Goal: Task Accomplishment & Management: Complete application form

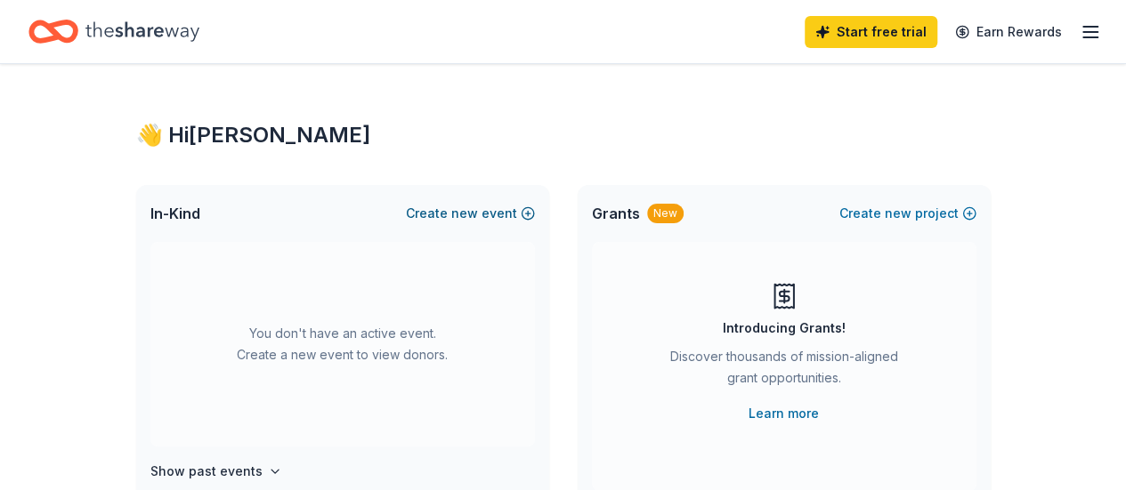
click at [503, 211] on button "Create new event" at bounding box center [470, 213] width 129 height 21
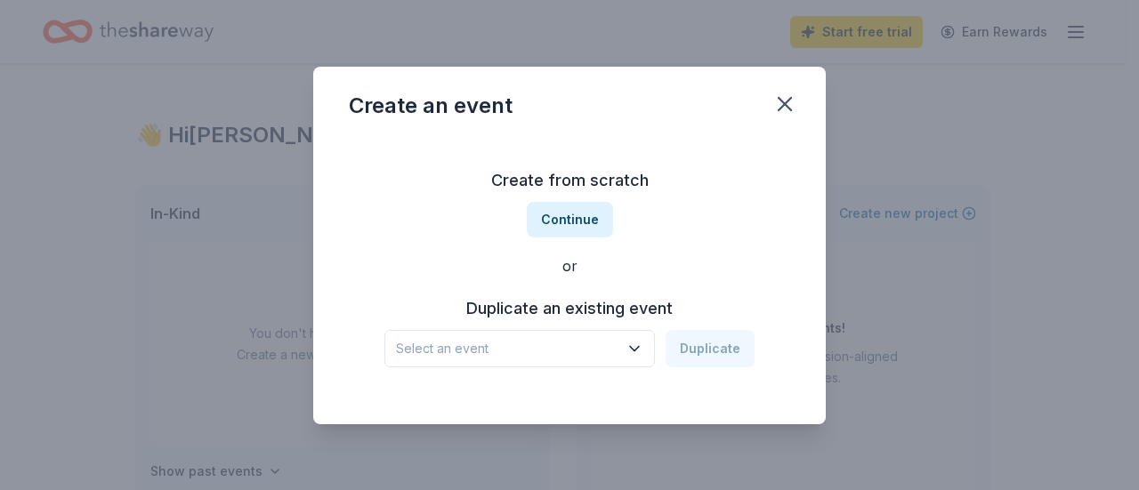
click at [626, 359] on button "Select an event" at bounding box center [519, 348] width 270 height 37
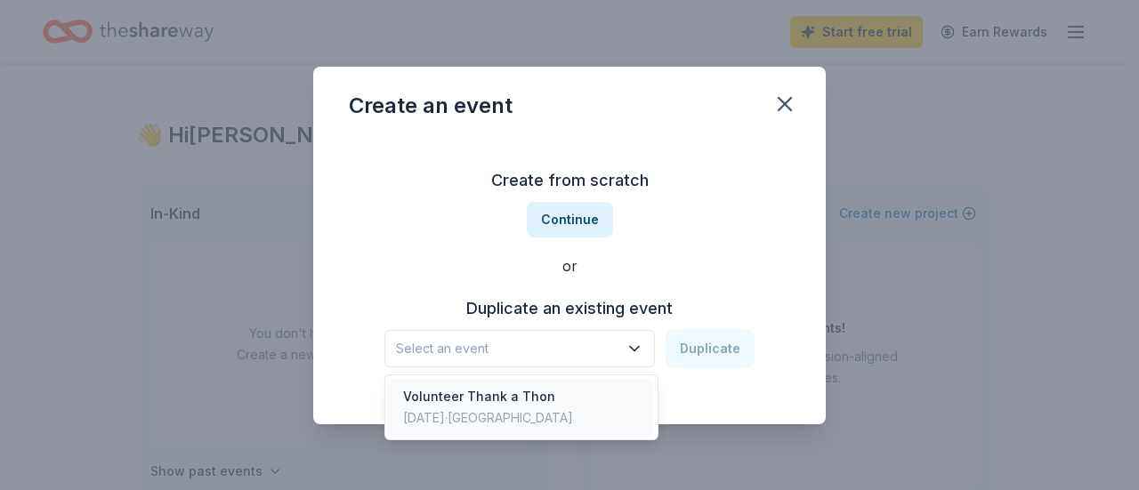
click at [543, 405] on div "Volunteer Thank a Thon" at bounding box center [488, 396] width 170 height 21
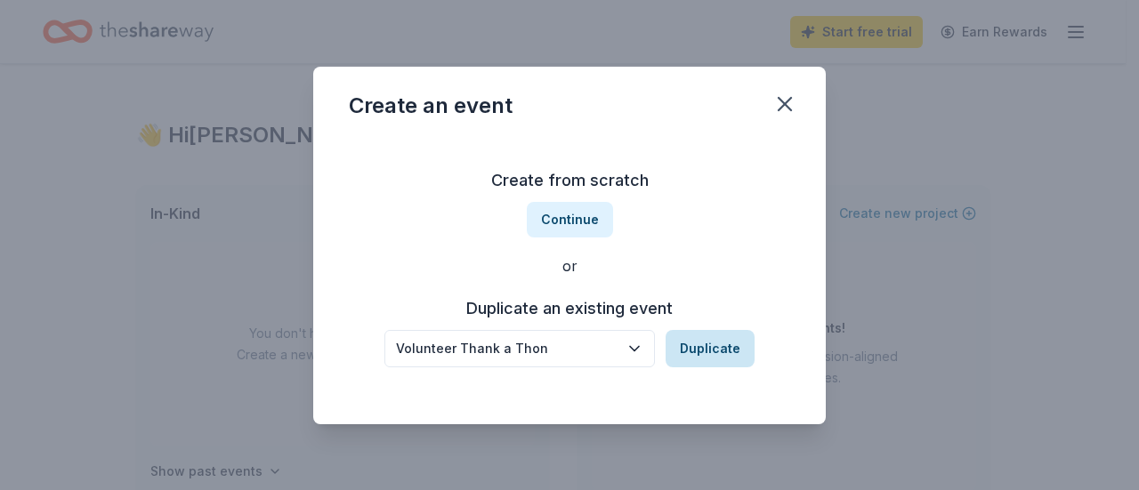
click at [682, 334] on button "Duplicate" at bounding box center [710, 348] width 89 height 37
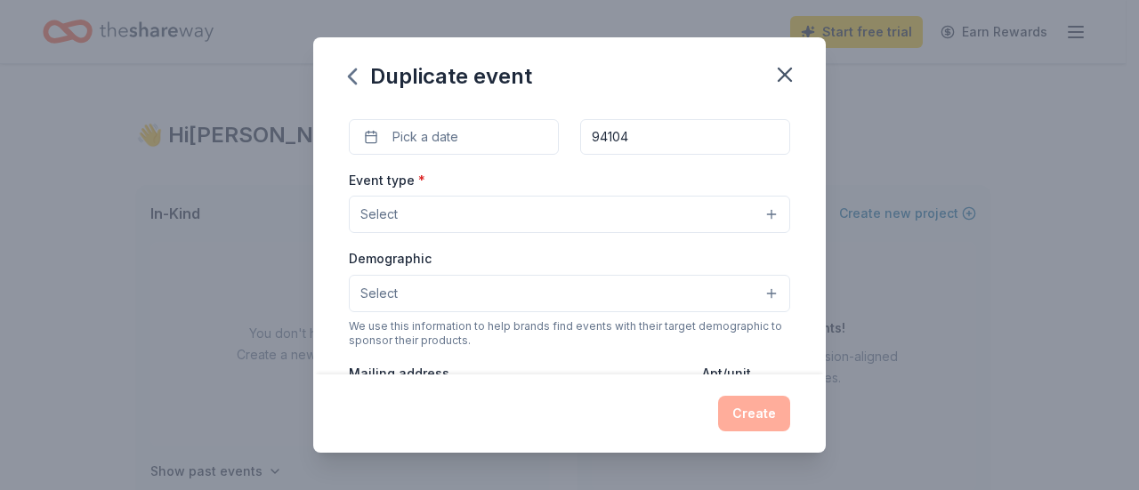
scroll to position [178, 0]
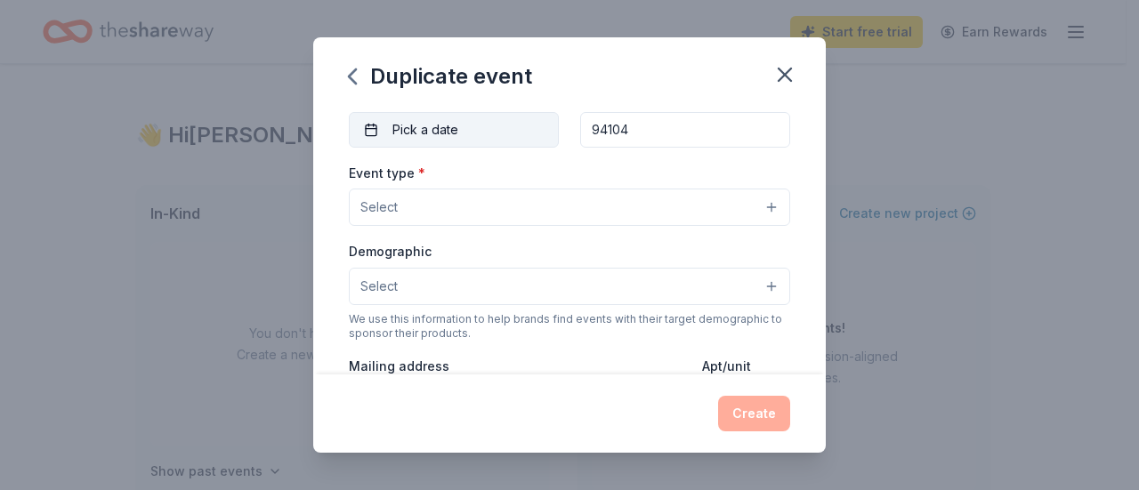
click at [447, 133] on span "Pick a date" at bounding box center [425, 129] width 66 height 21
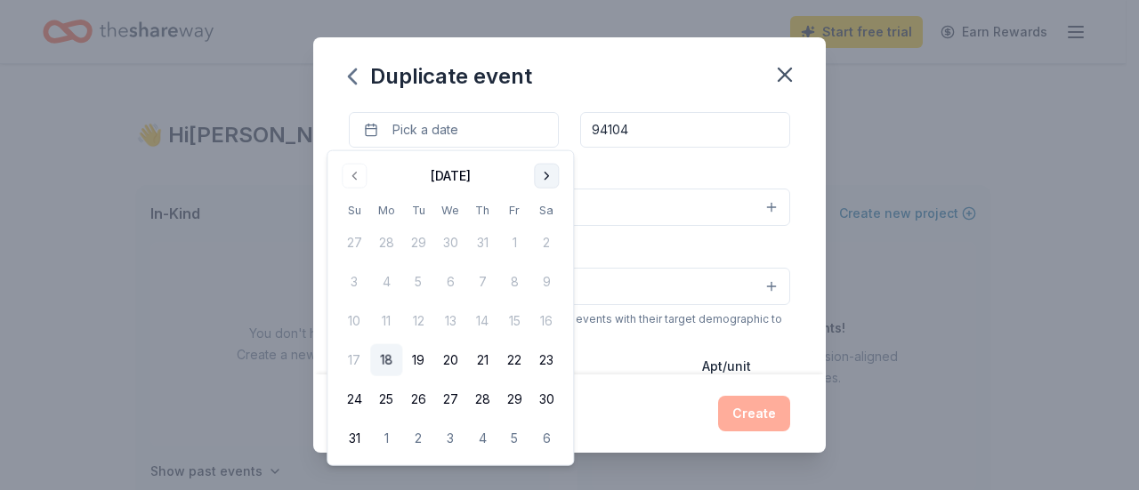
click at [545, 184] on button "Go to next month" at bounding box center [546, 176] width 25 height 25
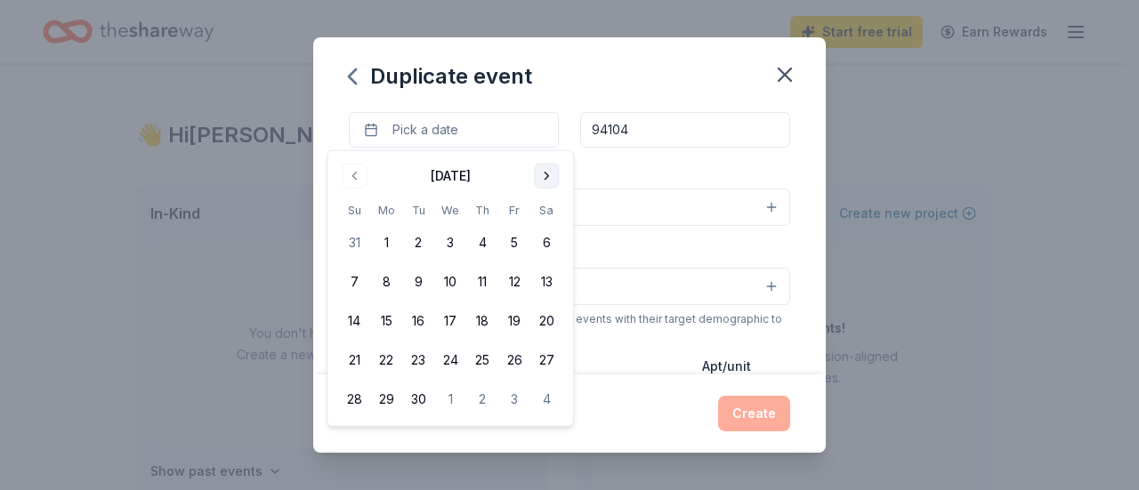
click at [545, 184] on button "Go to next month" at bounding box center [546, 176] width 25 height 25
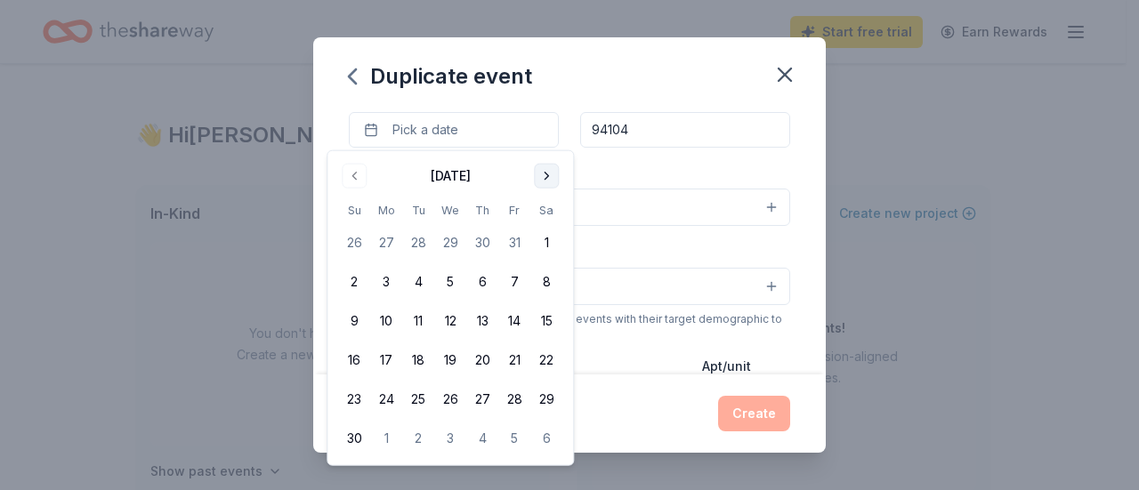
click at [545, 184] on button "Go to next month" at bounding box center [546, 176] width 25 height 25
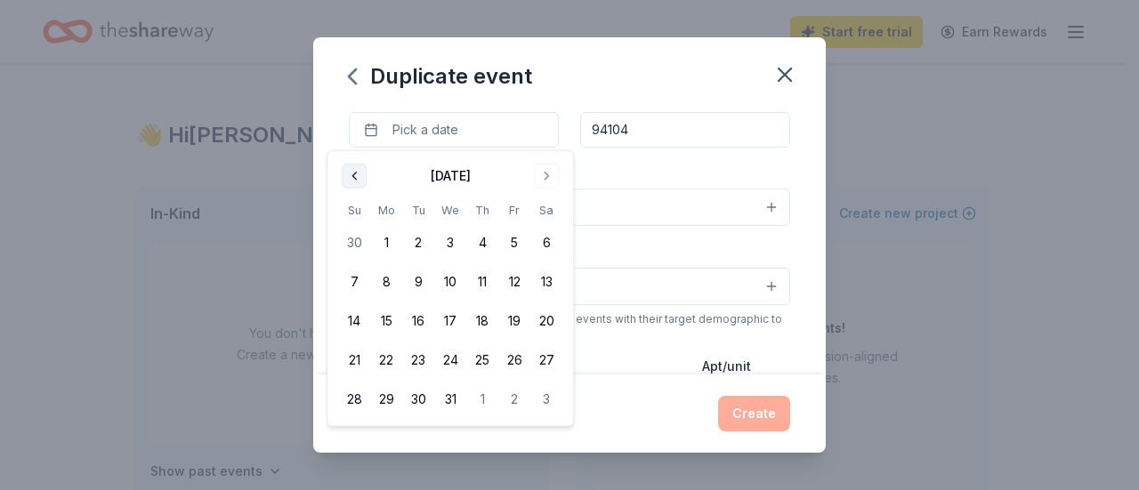
click at [354, 173] on button "Go to previous month" at bounding box center [354, 176] width 25 height 25
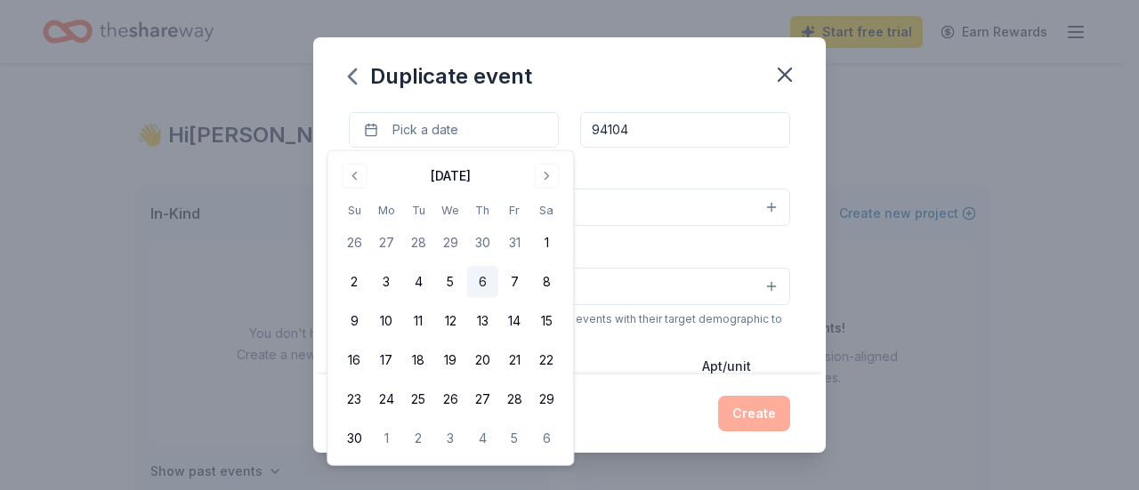
click at [480, 279] on button "6" at bounding box center [482, 282] width 32 height 32
click at [654, 164] on div "Event type * Select" at bounding box center [569, 194] width 441 height 65
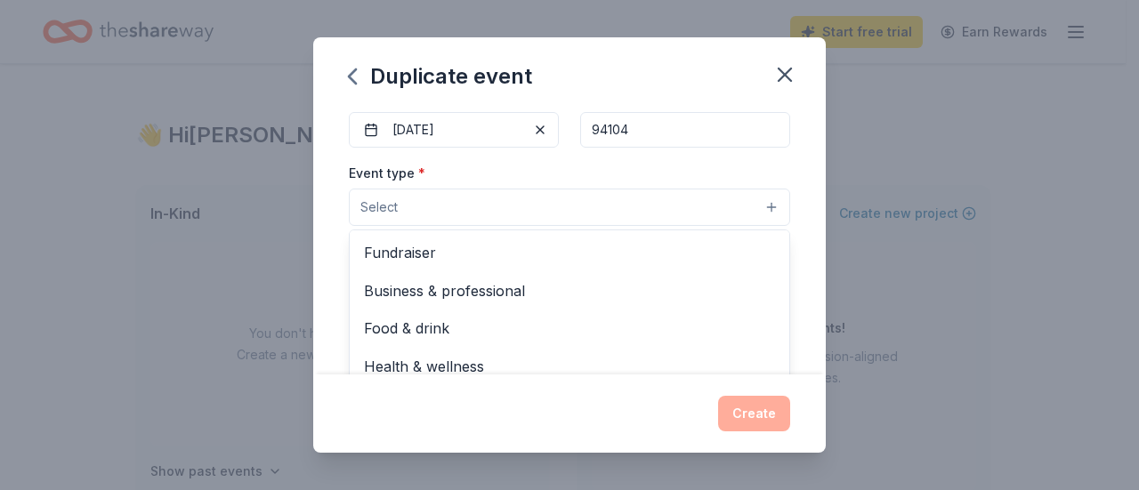
click at [625, 206] on button "Select" at bounding box center [569, 207] width 441 height 37
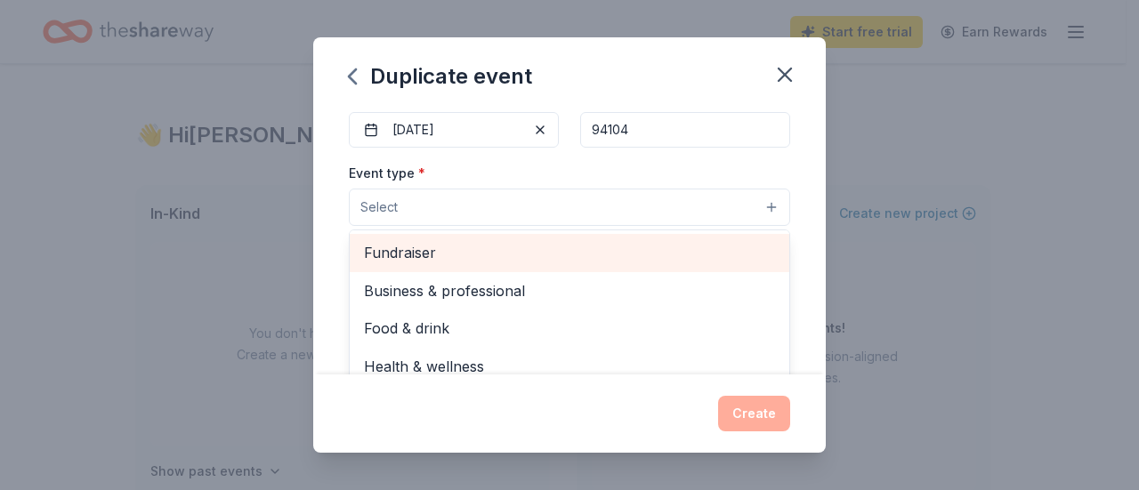
click at [452, 255] on span "Fundraiser" at bounding box center [569, 252] width 411 height 23
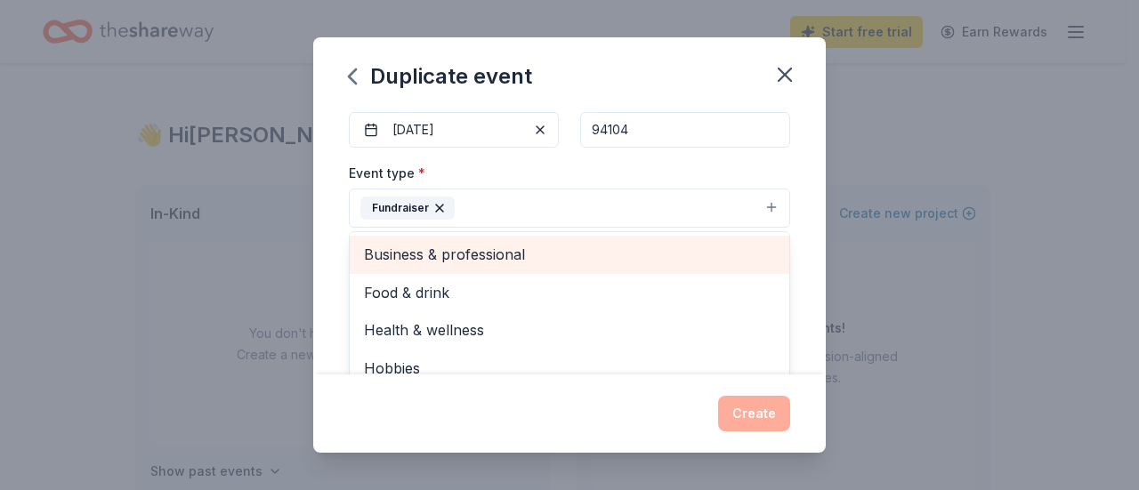
click at [502, 243] on span "Business & professional" at bounding box center [569, 254] width 411 height 23
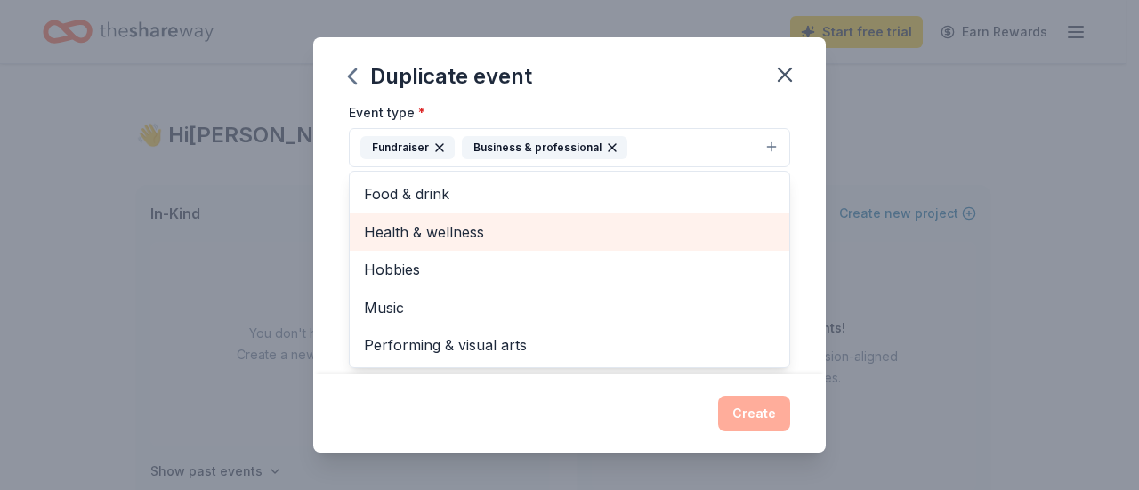
scroll to position [267, 0]
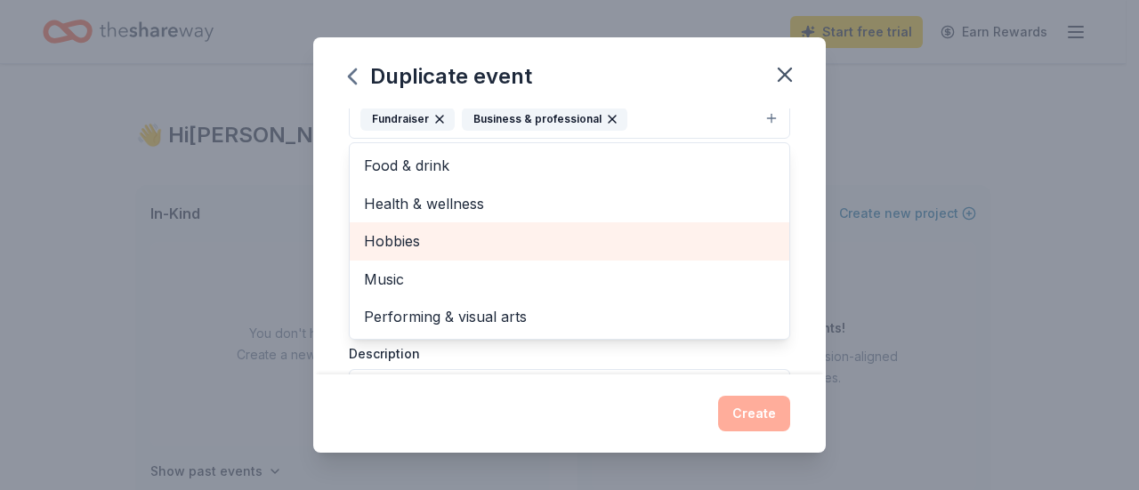
click at [432, 243] on span "Hobbies" at bounding box center [569, 241] width 411 height 23
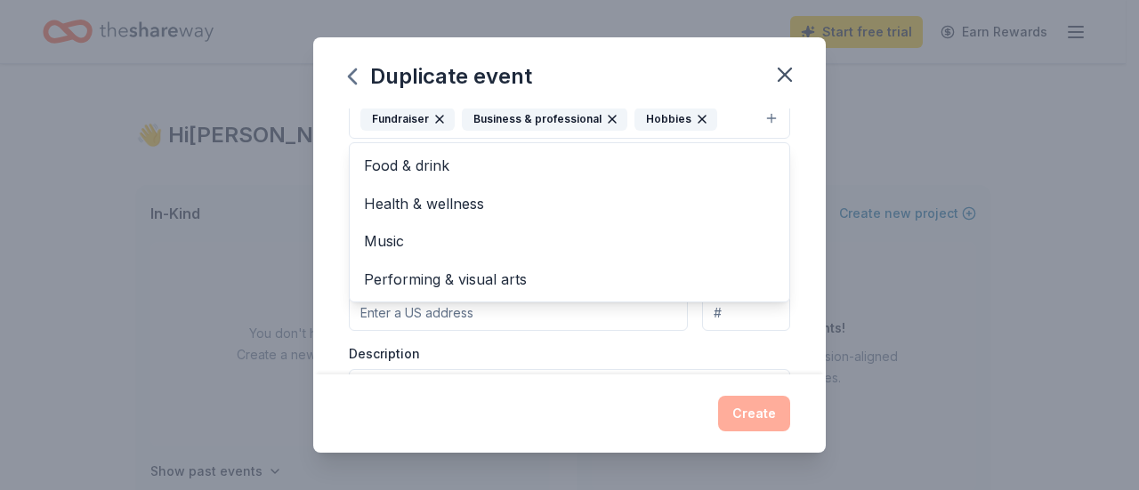
click at [718, 78] on div "Duplicate event Event name * Volunteer Thank a Thon 22 /100 Event website Atten…" at bounding box center [569, 245] width 513 height 416
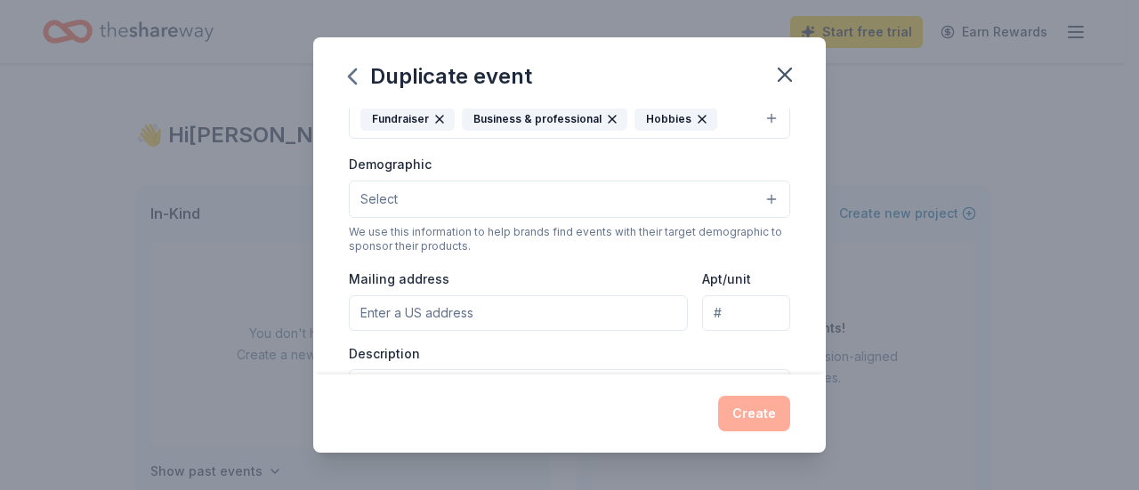
scroll to position [257, 0]
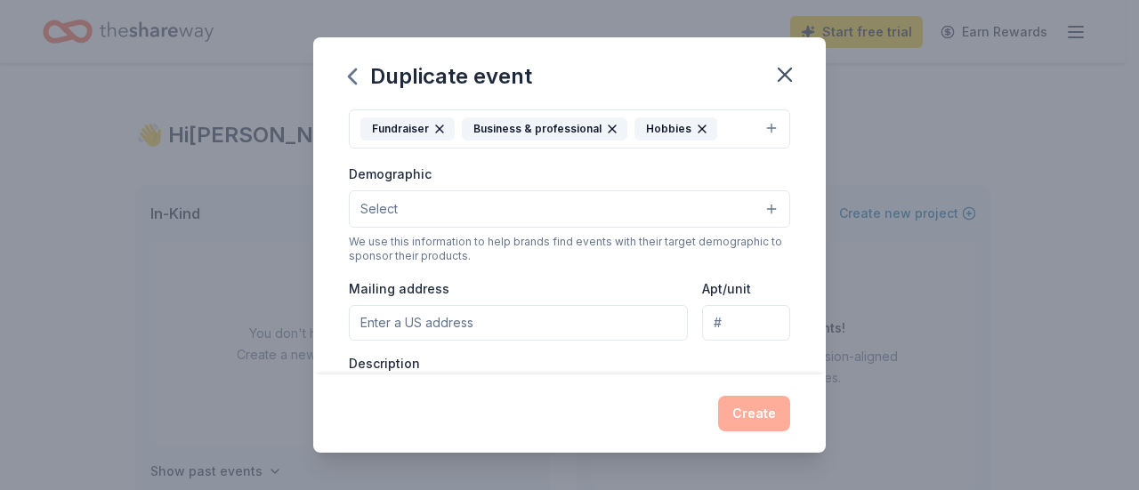
click at [596, 312] on input "Mailing address" at bounding box center [518, 323] width 339 height 36
type input "1 Post St"
click at [731, 323] on input "Apt/unit" at bounding box center [746, 323] width 88 height 36
type input "Floor 7"
click at [698, 253] on div "We use this information to help brands find events with their target demographi…" at bounding box center [569, 249] width 441 height 28
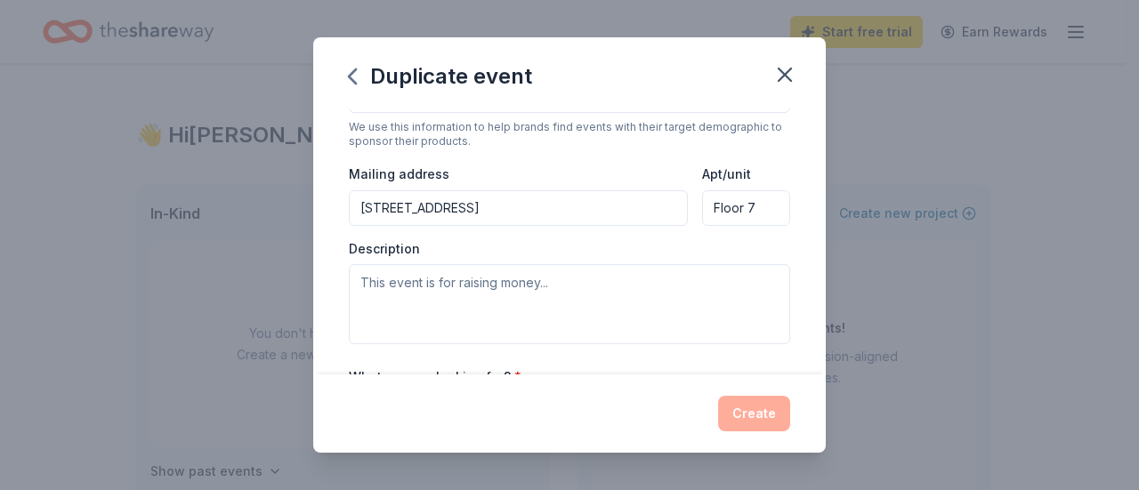
scroll to position [435, 0]
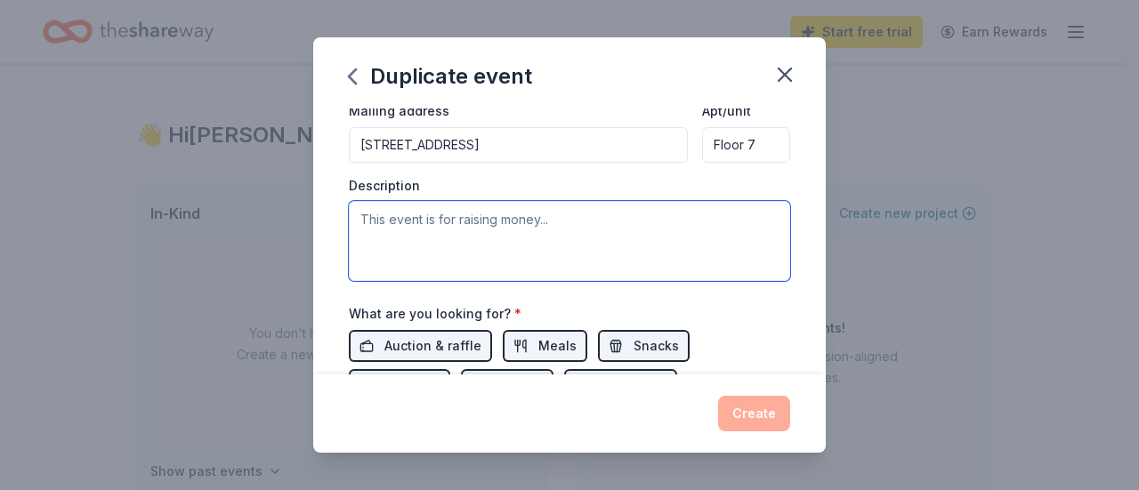
click at [463, 222] on textarea at bounding box center [569, 241] width 441 height 80
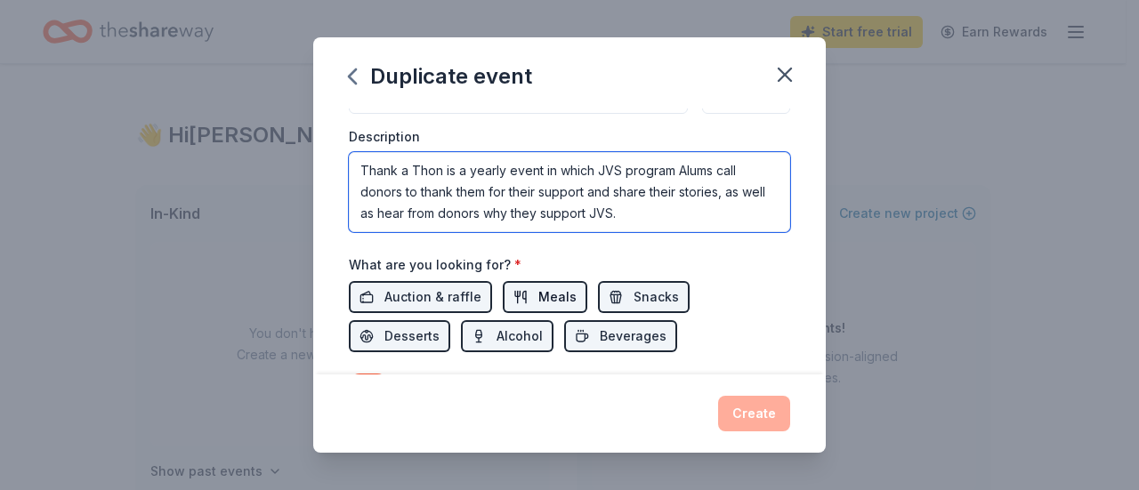
scroll to position [524, 0]
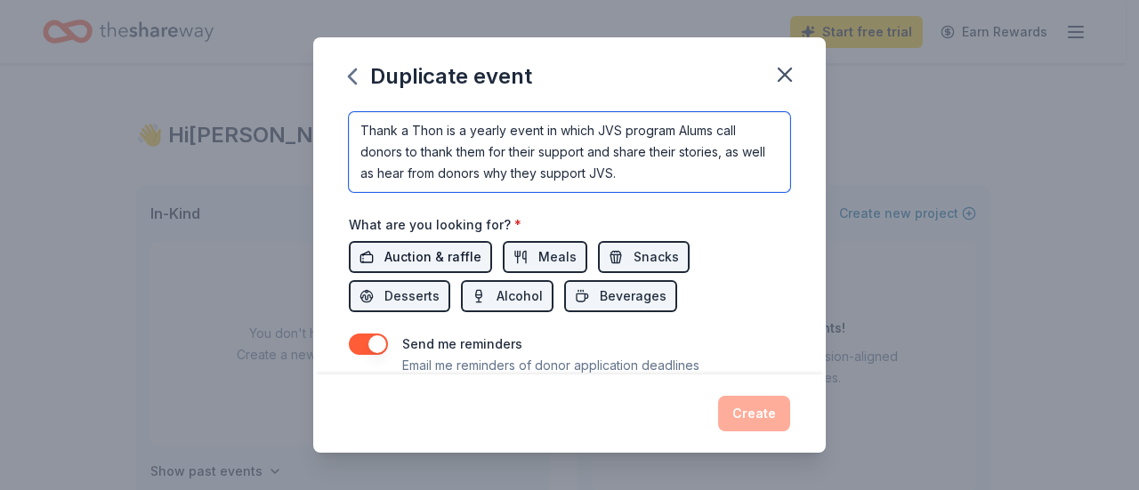
type textarea "Thank a Thon is a yearly event in which JVS program Alums call donors to thank …"
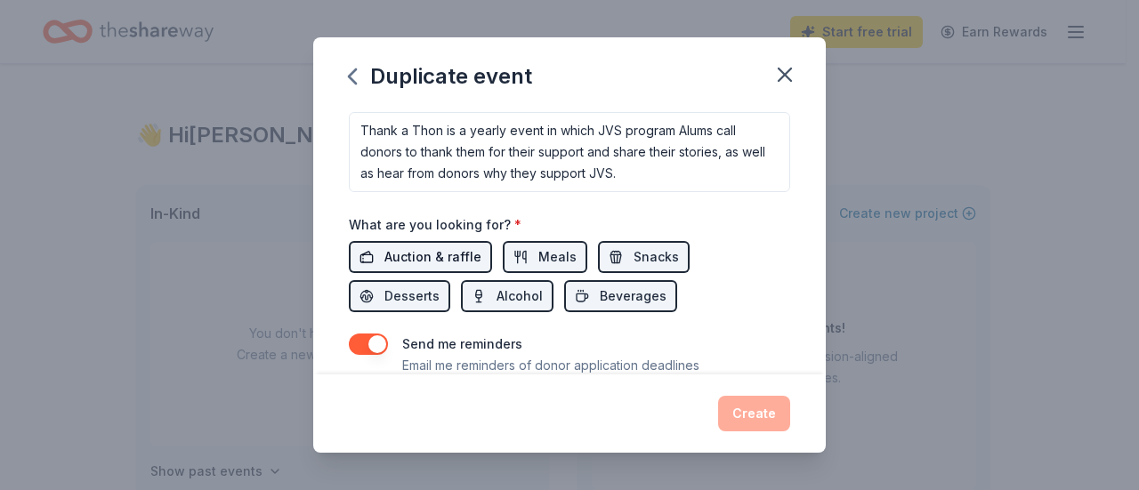
click at [448, 253] on span "Auction & raffle" at bounding box center [432, 256] width 97 height 21
click at [554, 251] on span "Meals" at bounding box center [557, 256] width 38 height 21
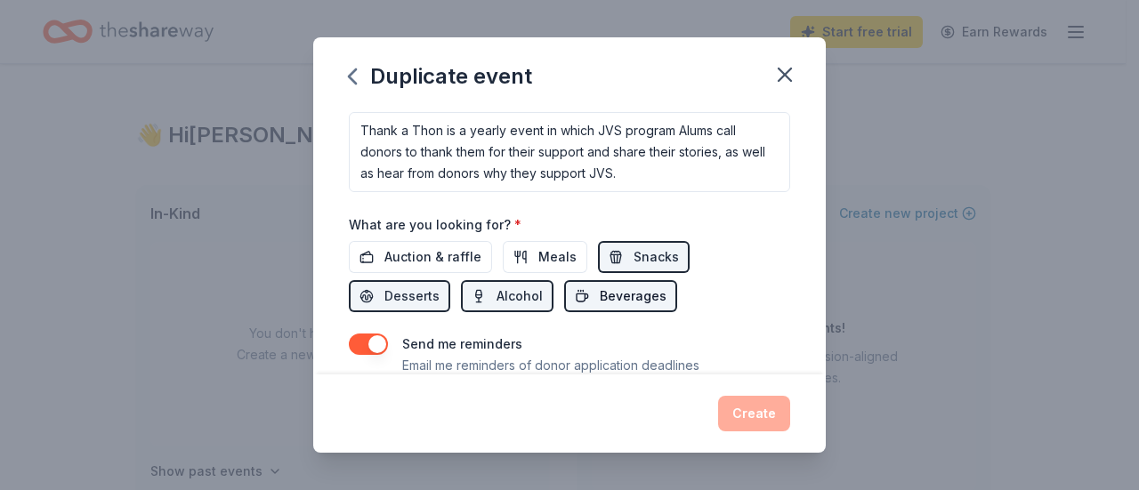
click at [635, 286] on span "Beverages" at bounding box center [633, 296] width 67 height 21
click at [513, 287] on span "Alcohol" at bounding box center [519, 296] width 46 height 21
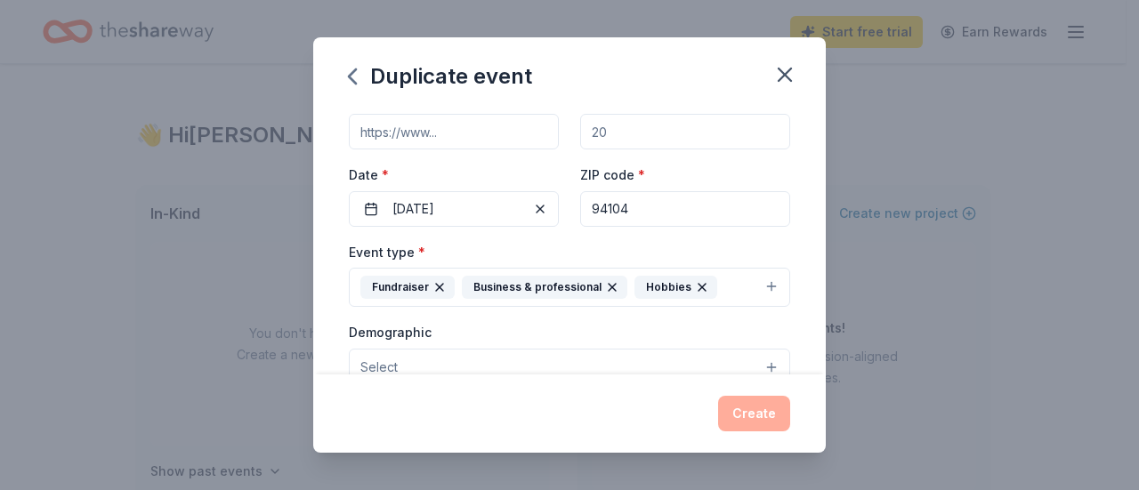
scroll to position [0, 0]
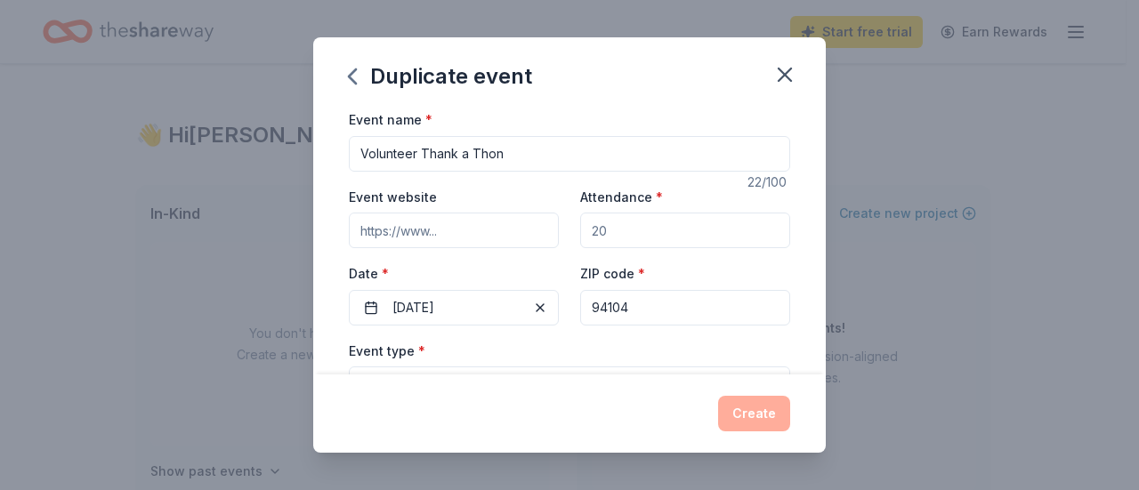
click at [670, 314] on input "94104" at bounding box center [685, 308] width 210 height 36
click at [486, 266] on label "Date *" at bounding box center [454, 274] width 210 height 18
click at [486, 290] on button "11/06/2025" at bounding box center [454, 308] width 210 height 36
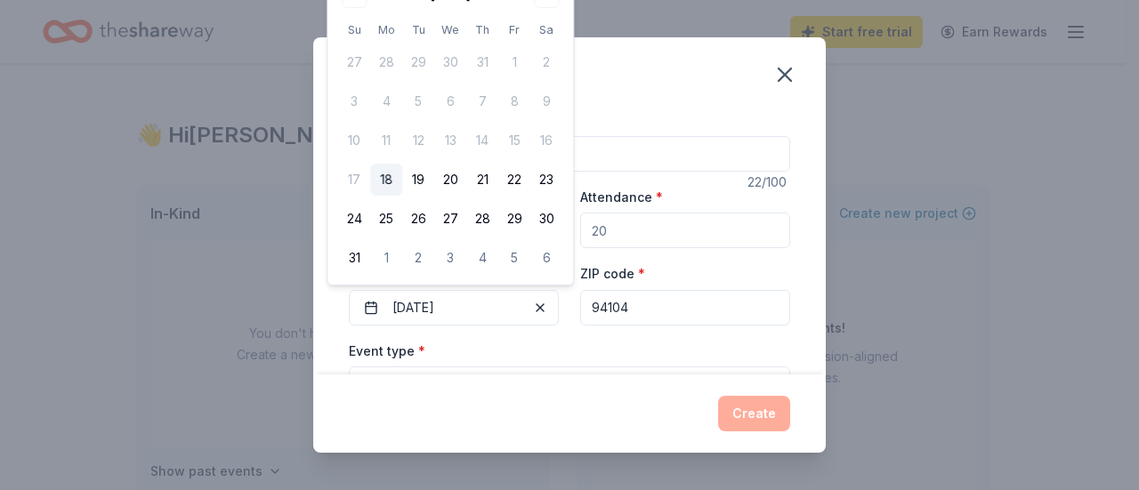
click at [562, 351] on div "Event type * Fundraiser Business & professional Hobbies" at bounding box center [569, 373] width 441 height 67
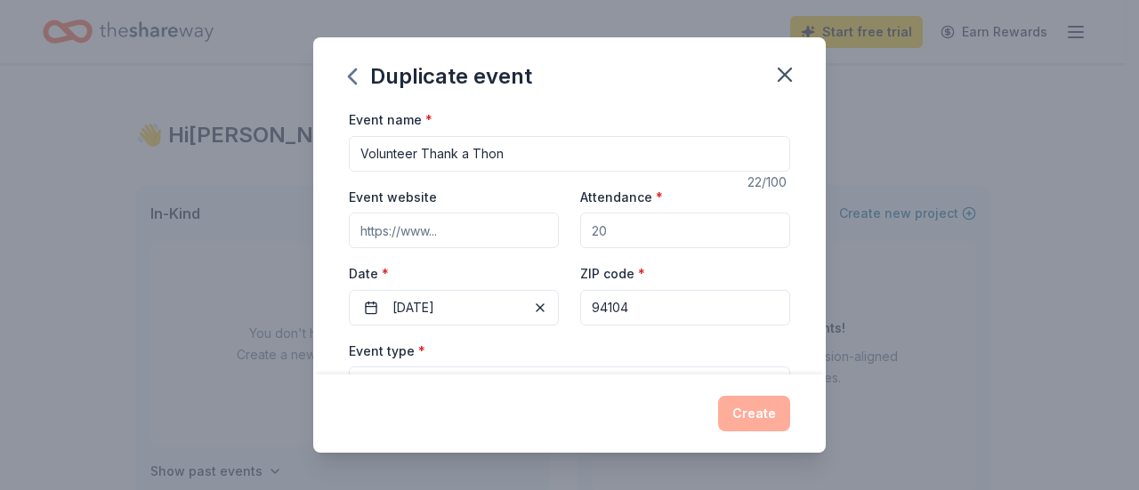
scroll to position [267, 0]
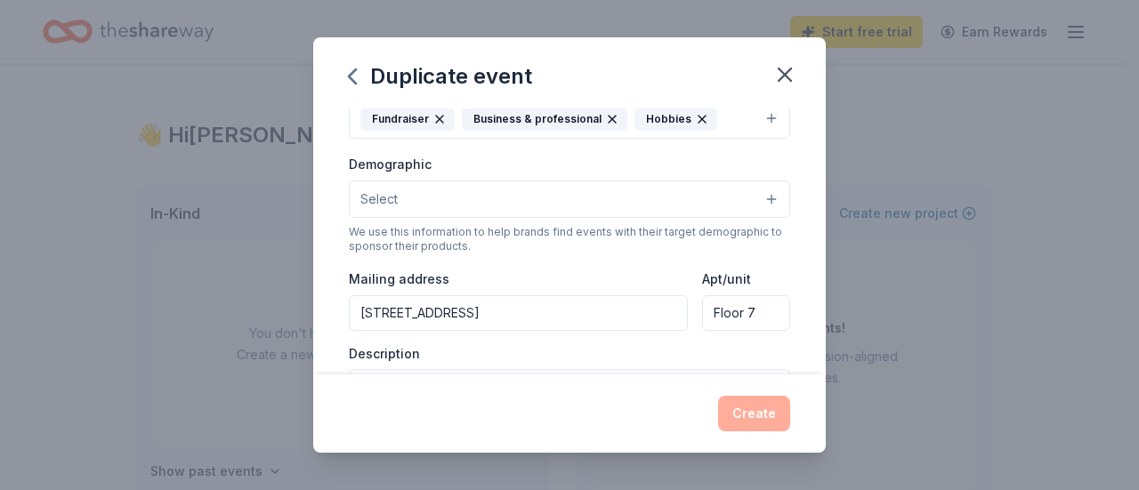
click at [556, 194] on button "Select" at bounding box center [569, 199] width 441 height 37
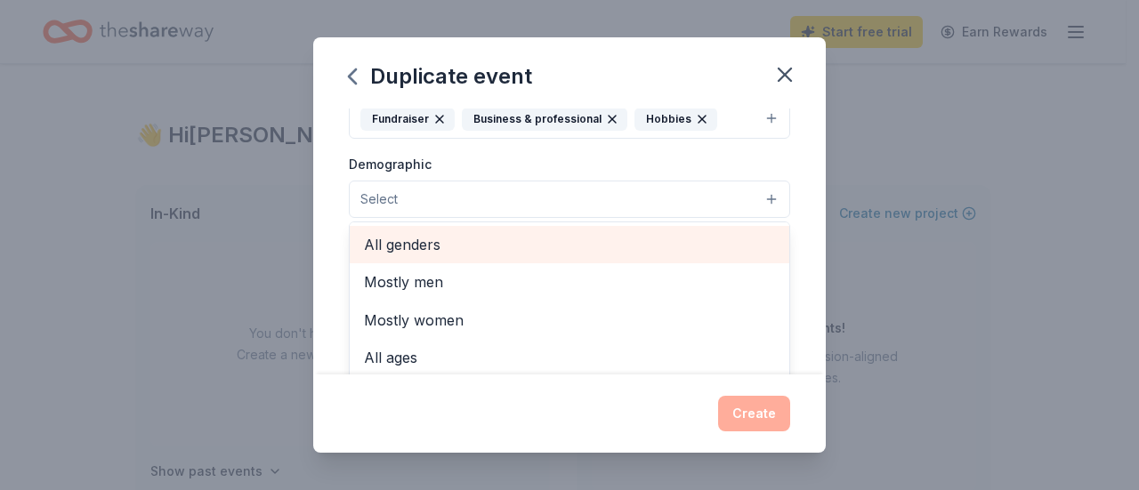
click at [452, 238] on span "All genders" at bounding box center [569, 244] width 411 height 23
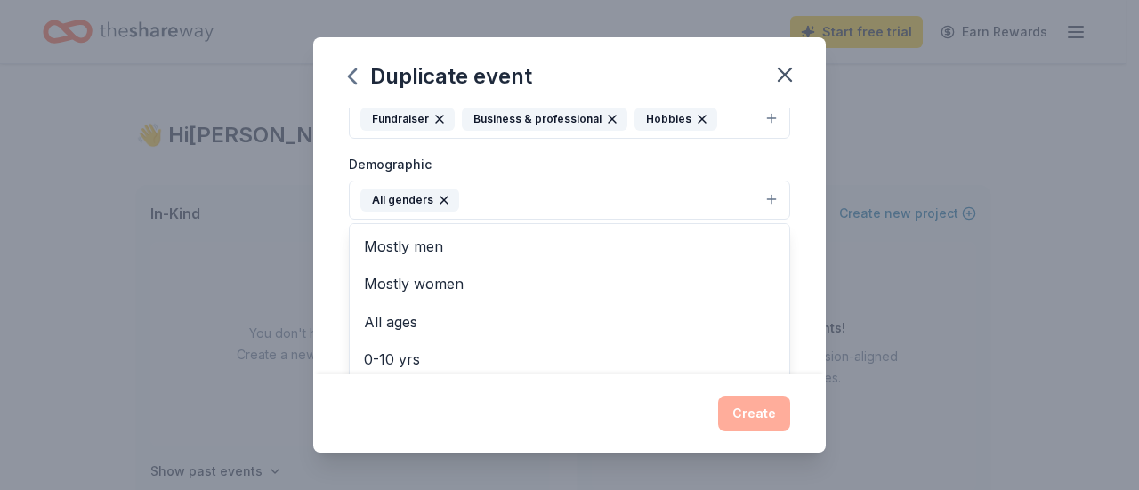
click at [601, 154] on div "Demographic All genders Mostly men Mostly women All ages 0-10 yrs 10-20 yrs 20-…" at bounding box center [569, 186] width 441 height 67
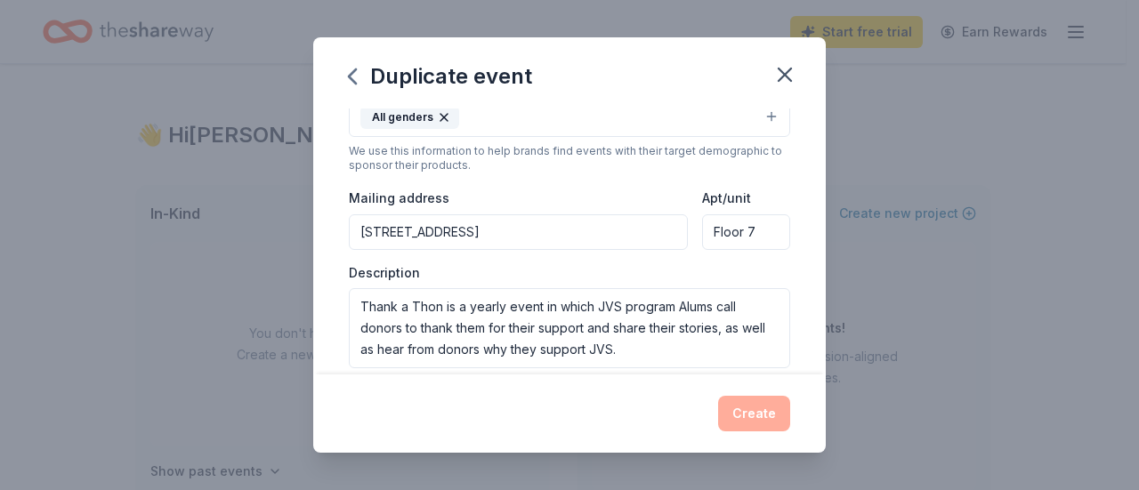
scroll to position [445, 0]
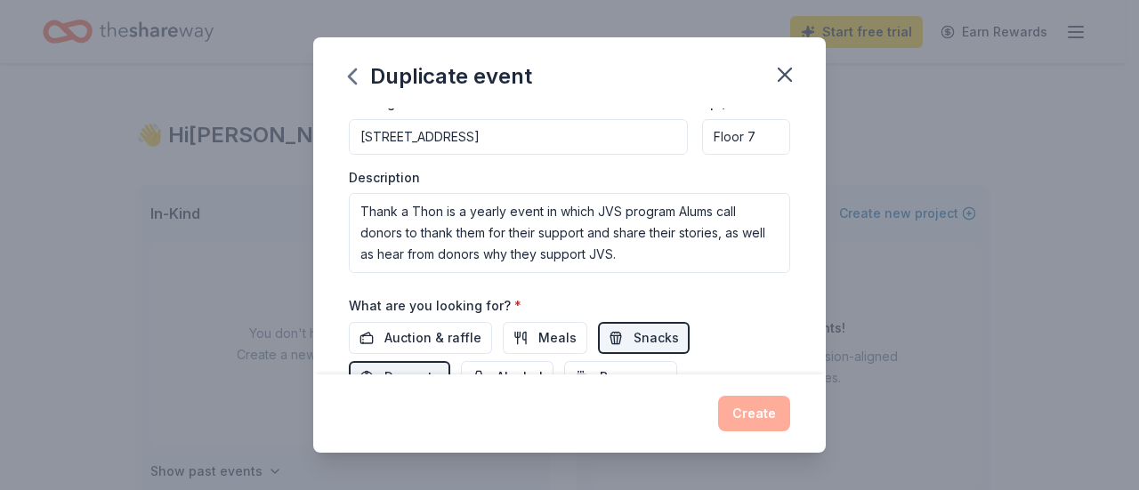
click at [530, 169] on div "Description Thank a Thon is a yearly event in which JVS program Alums call dono…" at bounding box center [569, 221] width 441 height 105
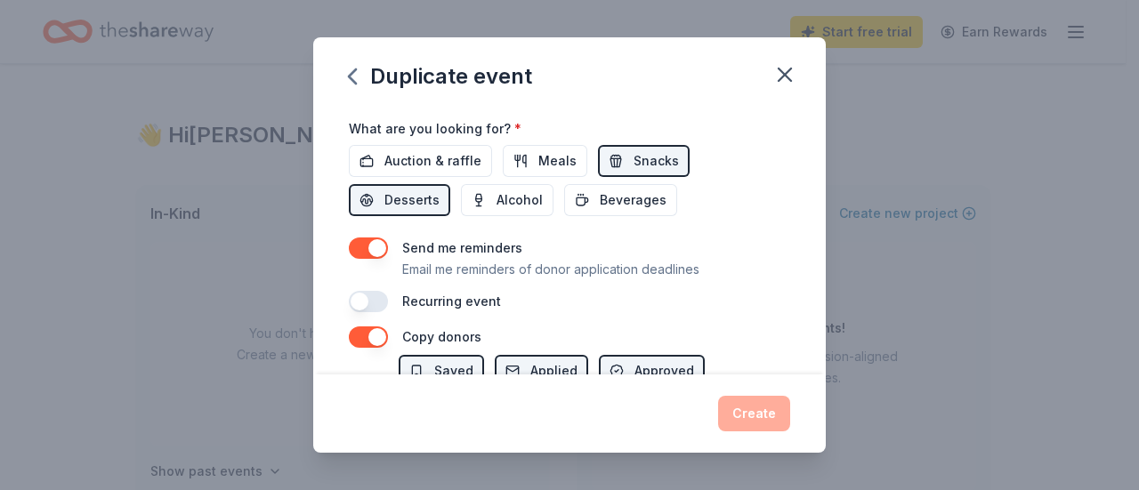
scroll to position [623, 0]
click at [372, 241] on button "button" at bounding box center [368, 247] width 39 height 21
click at [359, 327] on button "button" at bounding box center [368, 336] width 39 height 21
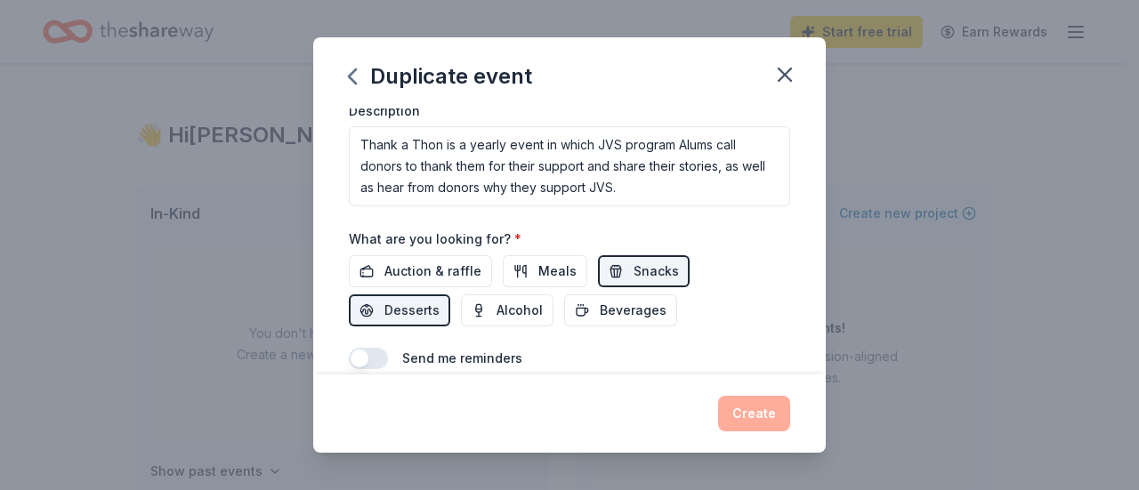
scroll to position [511, 0]
click at [415, 262] on span "Auction & raffle" at bounding box center [432, 272] width 97 height 21
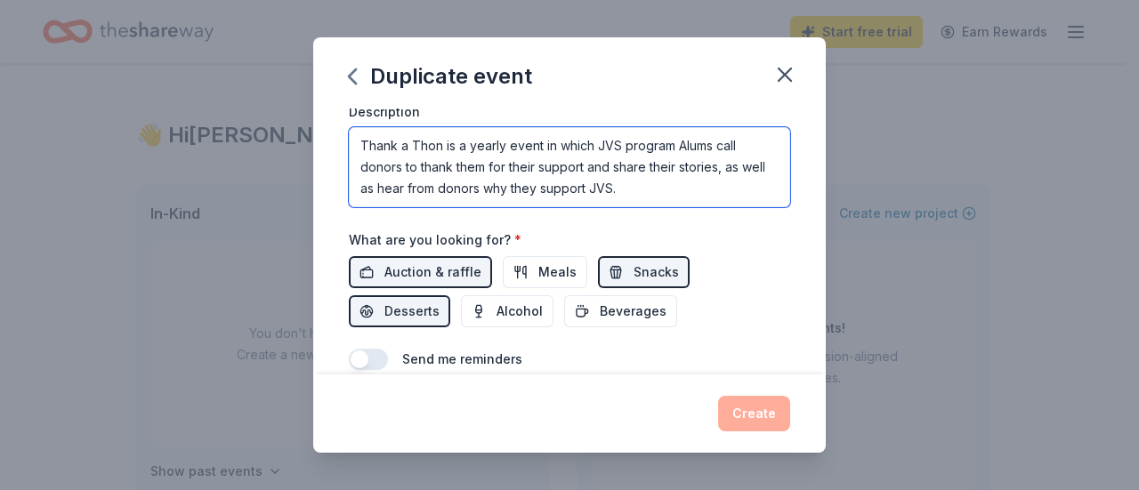
click at [661, 197] on textarea "Thank a Thon is a yearly event in which JVS program Alums call donors to thank …" at bounding box center [569, 167] width 441 height 80
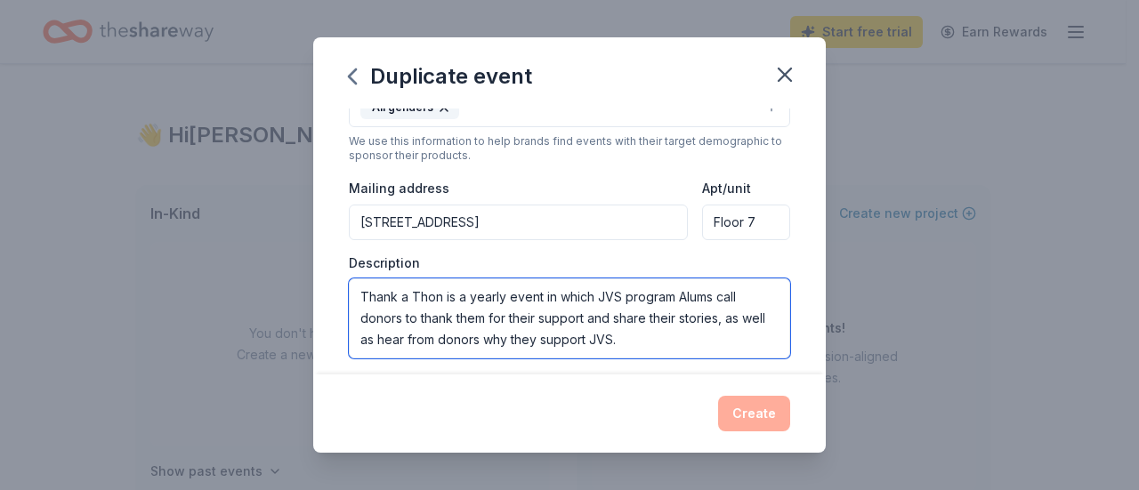
scroll to position [333, 0]
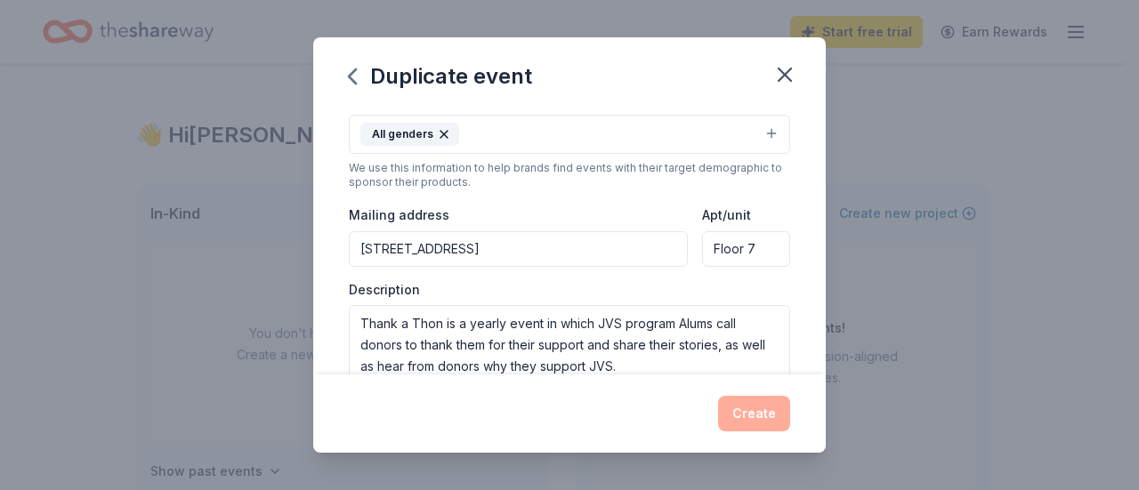
click at [562, 232] on input "1 Post St" at bounding box center [518, 249] width 339 height 36
click at [480, 236] on input "1 Post St" at bounding box center [518, 249] width 339 height 36
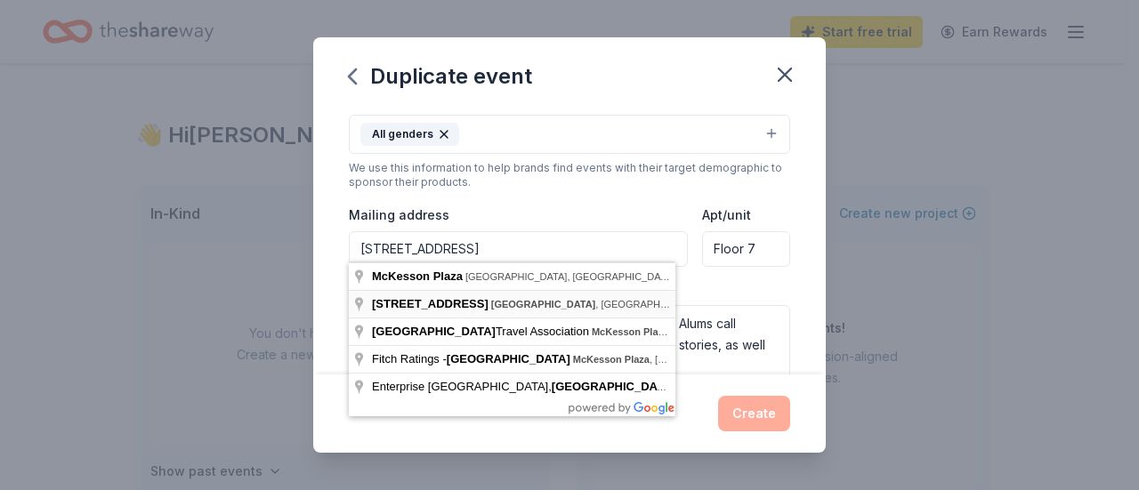
type input "1 Post Street, San Francisco, CA, 94104"
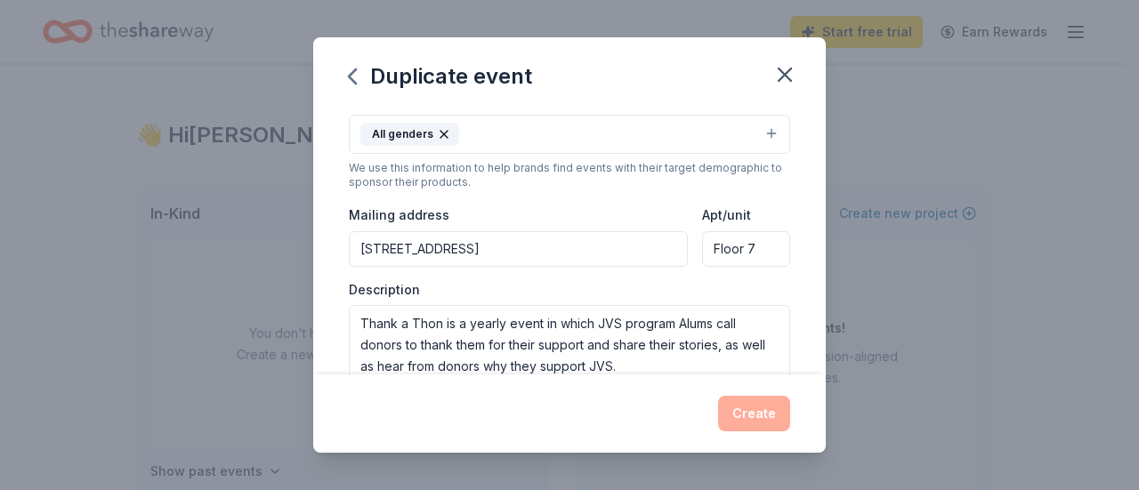
click at [520, 197] on div "Event type * Fundraiser Business & professional Hobbies Demographic All genders…" at bounding box center [569, 196] width 441 height 378
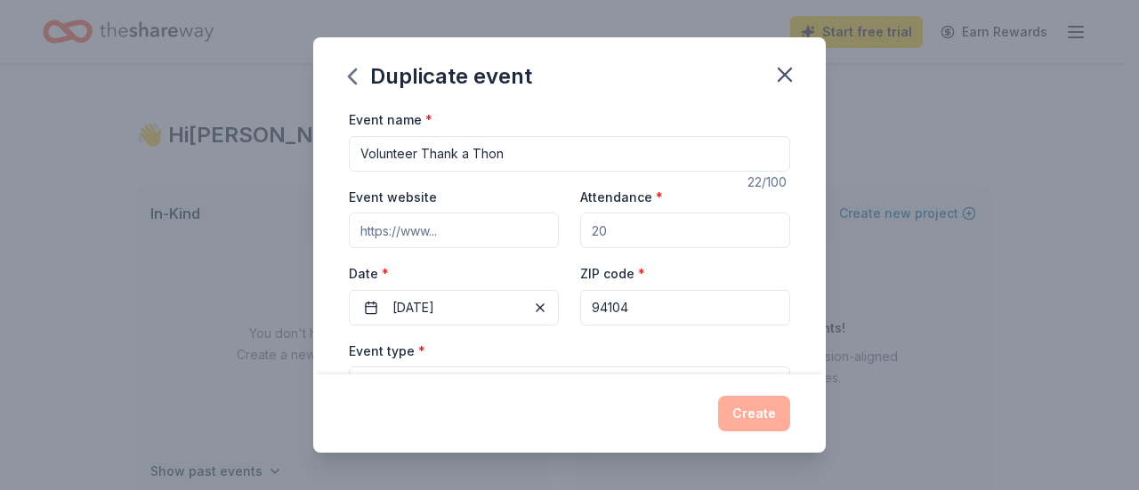
scroll to position [0, 0]
click at [516, 229] on input "Event website" at bounding box center [454, 231] width 210 height 36
type input "jvs.org"
click at [566, 100] on div "Duplicate event" at bounding box center [569, 72] width 513 height 71
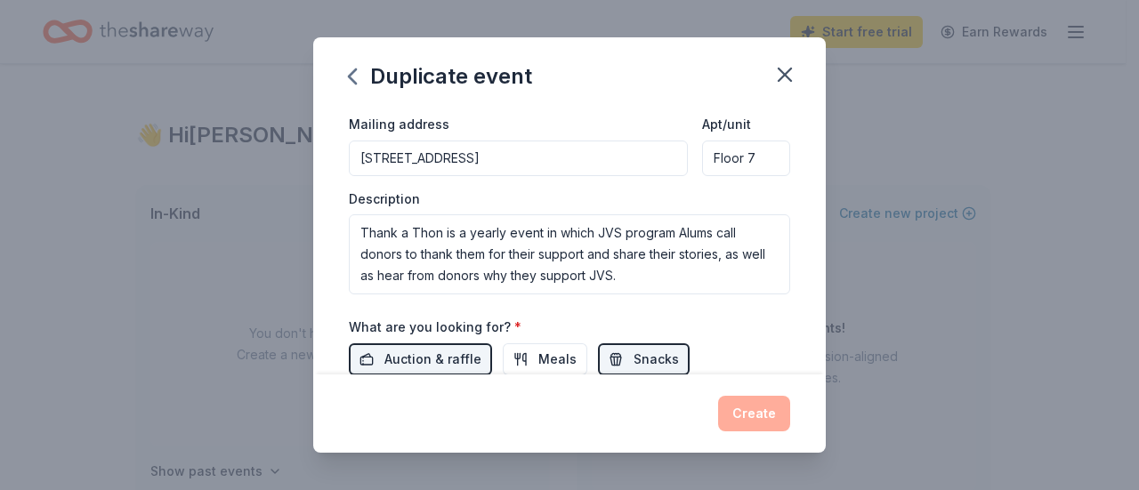
scroll to position [623, 0]
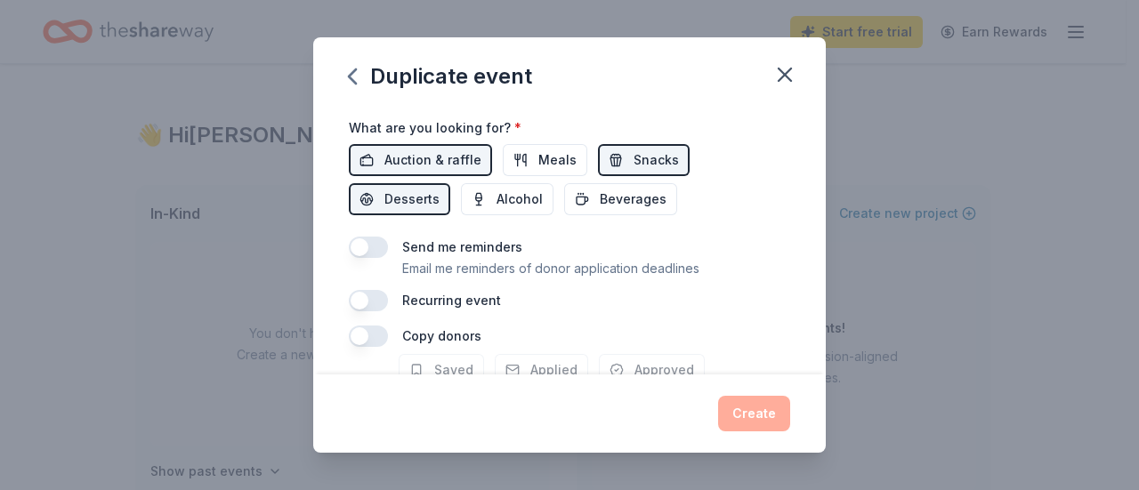
click at [387, 249] on div "Send me reminders Email me reminders of donor application deadlines" at bounding box center [569, 258] width 441 height 43
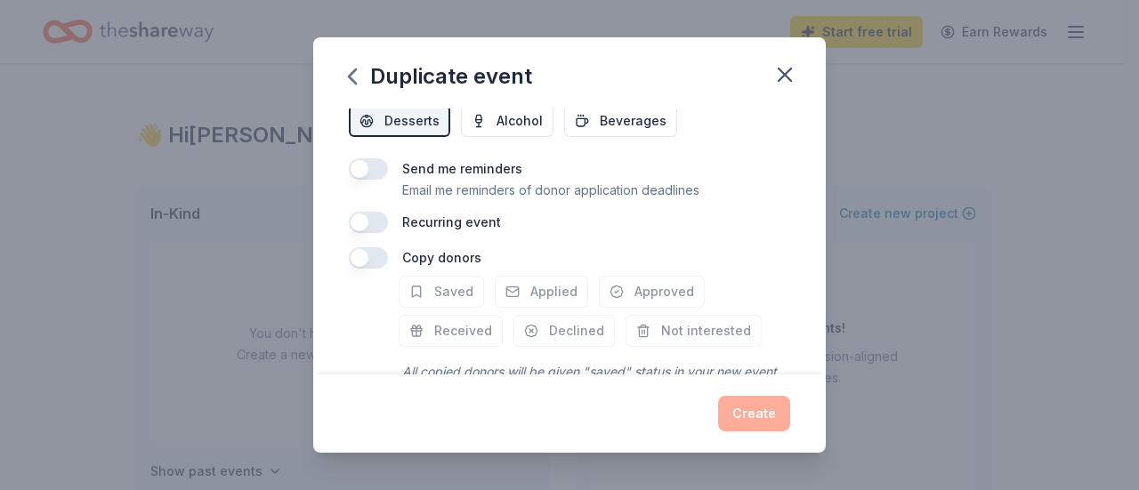
scroll to position [778, 0]
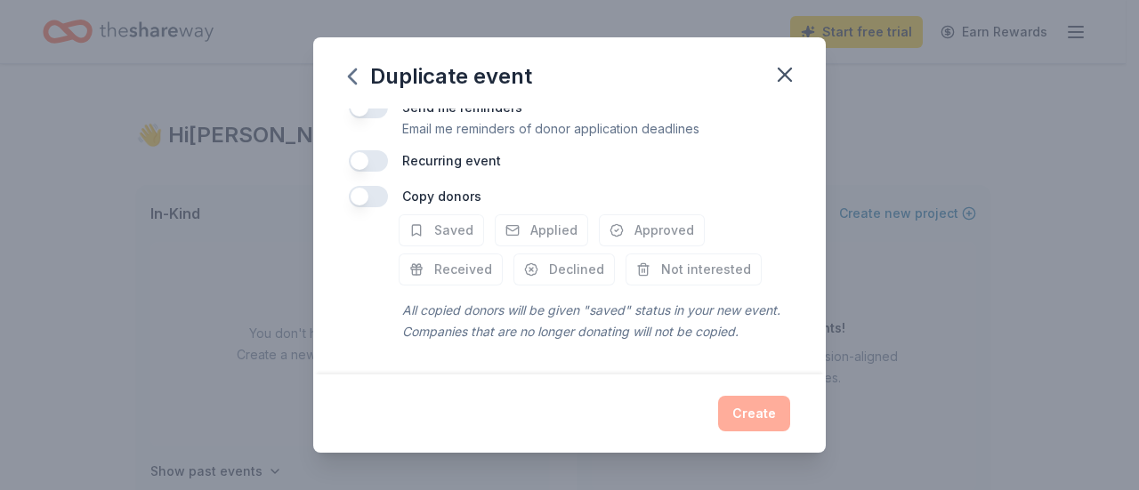
click at [785, 439] on div "Create" at bounding box center [569, 414] width 513 height 78
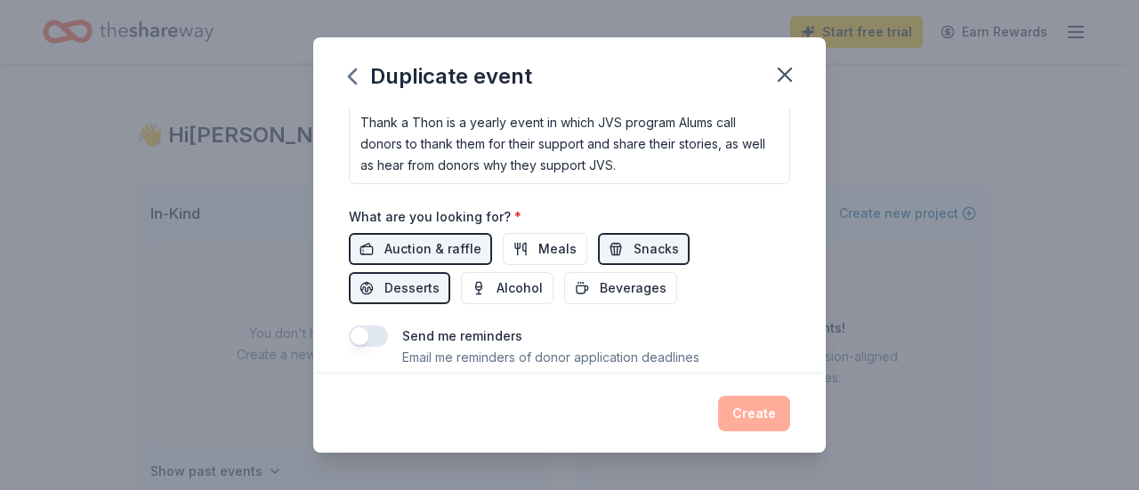
scroll to position [445, 0]
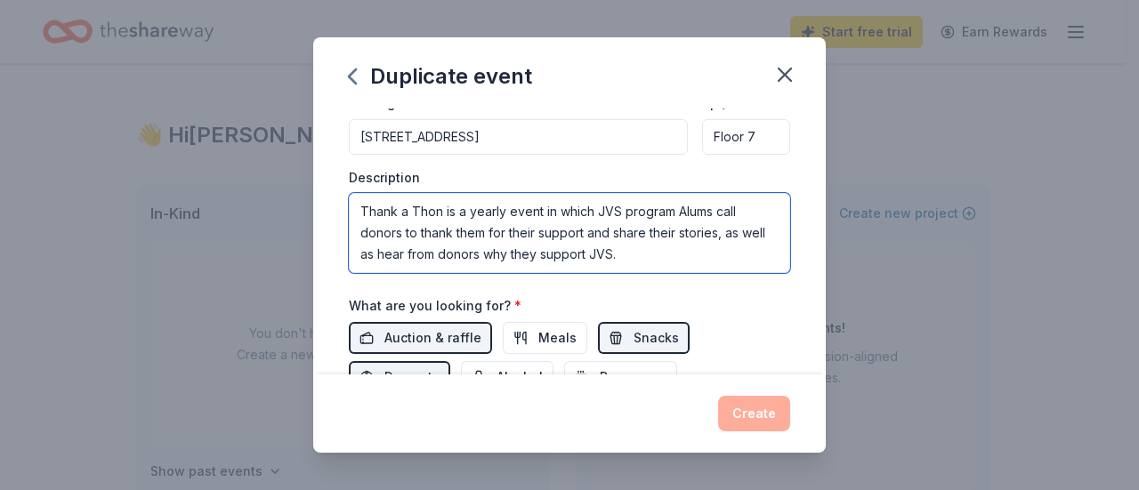
drag, startPoint x: 663, startPoint y: 250, endPoint x: 297, endPoint y: 190, distance: 370.7
click at [297, 190] on div "Duplicate event Event name * Volunteer Thank a Thon 22 /100 Event website jvs.o…" at bounding box center [569, 245] width 1139 height 490
click at [671, 254] on textarea "Thank a Thon is a yearly event in which JVS program Alums call donors to thank …" at bounding box center [569, 233] width 441 height 80
click at [755, 128] on div "Floor 7" at bounding box center [746, 137] width 88 height 36
click at [752, 414] on div "Create" at bounding box center [569, 414] width 441 height 36
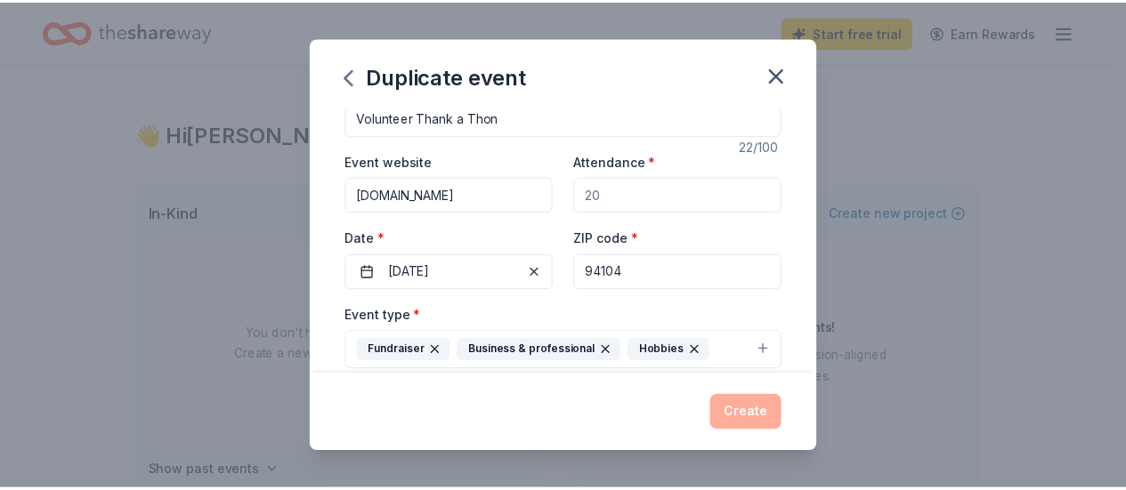
scroll to position [0, 0]
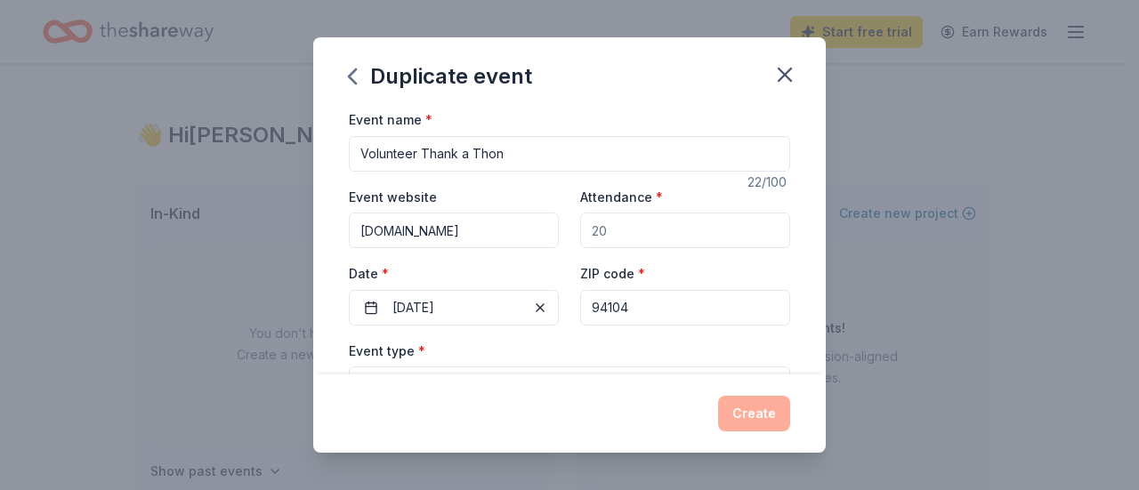
click at [680, 233] on input "Attendance *" at bounding box center [685, 231] width 210 height 36
click at [707, 149] on input "Volunteer Thank a Thon" at bounding box center [569, 154] width 441 height 36
click at [667, 222] on input "Attendance *" at bounding box center [685, 231] width 210 height 36
drag, startPoint x: 420, startPoint y: 156, endPoint x: 252, endPoint y: 141, distance: 168.8
click at [252, 141] on div "Duplicate event Event name * Volunteer Thank a Thon 22 /100 Event website jvs.o…" at bounding box center [569, 245] width 1139 height 490
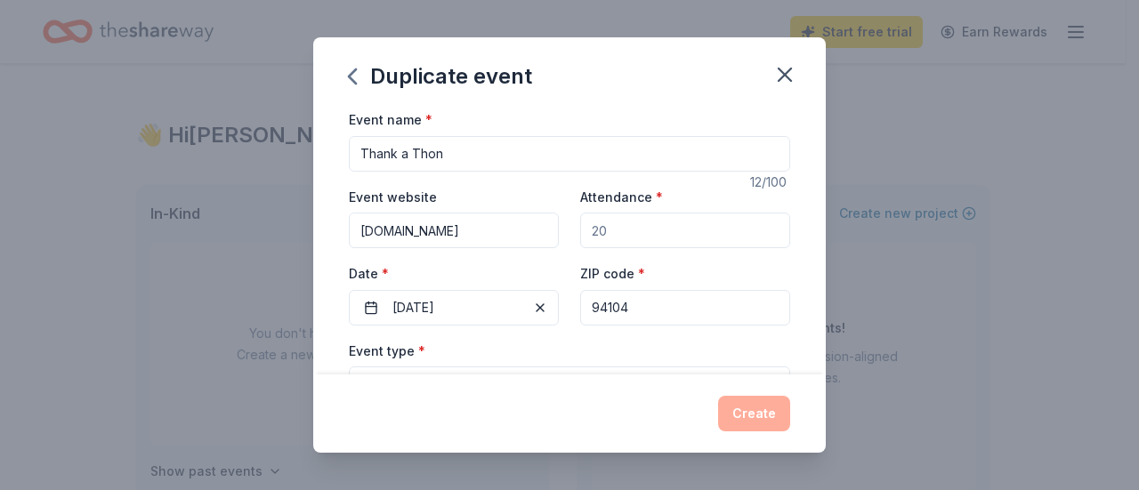
type input "Thank a Thon"
click at [660, 234] on input "Attendance *" at bounding box center [685, 231] width 210 height 36
type input "20"
click at [672, 315] on input "94104" at bounding box center [685, 308] width 210 height 36
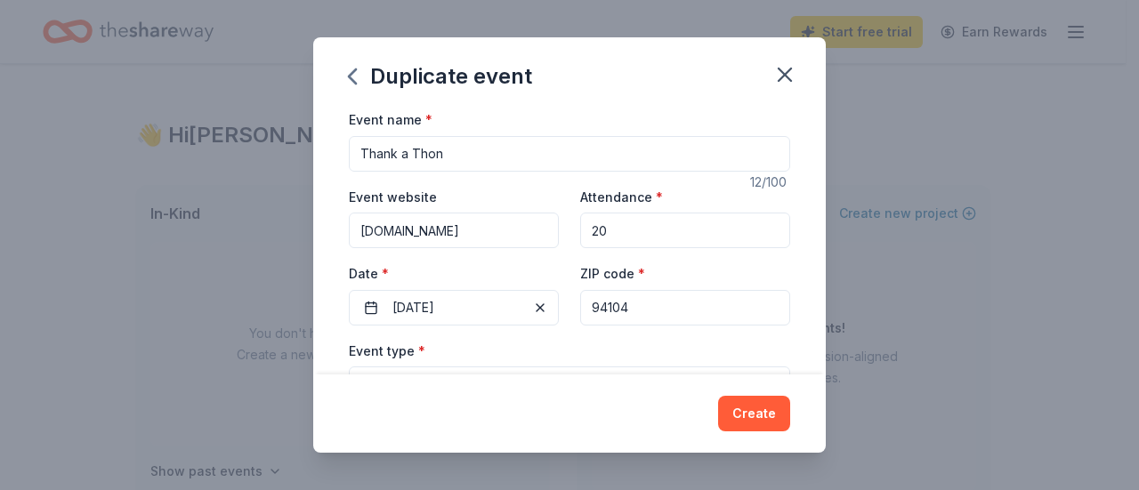
click at [704, 274] on div "ZIP code * 94104" at bounding box center [685, 293] width 210 height 63
click at [774, 426] on button "Create" at bounding box center [754, 414] width 72 height 36
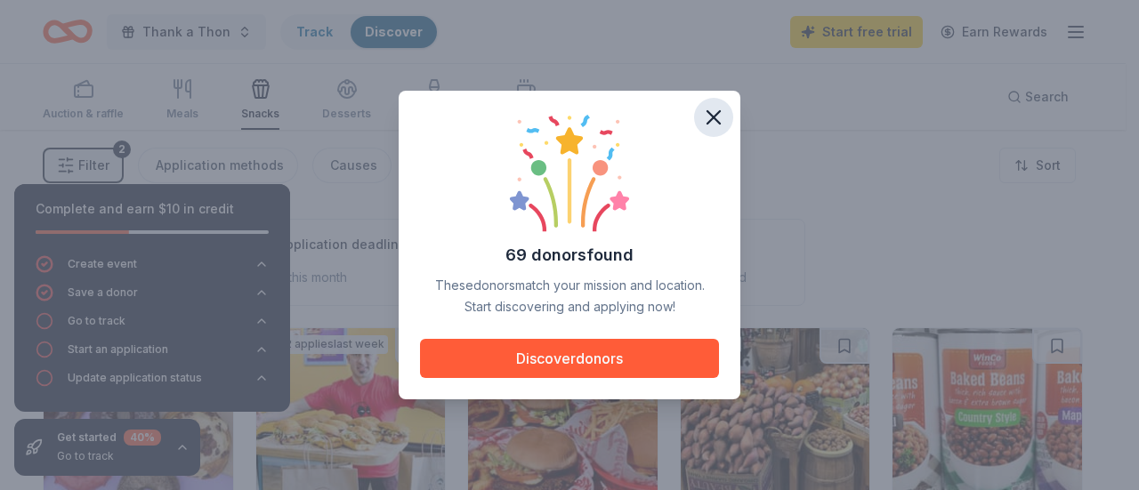
click at [724, 111] on icon "button" at bounding box center [713, 117] width 25 height 25
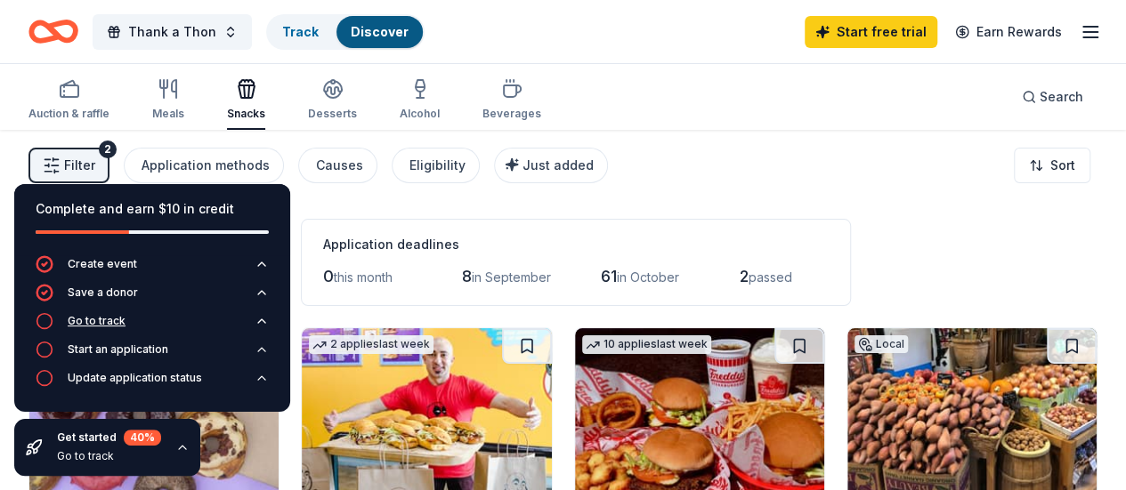
click at [94, 318] on div "Go to track" at bounding box center [97, 321] width 58 height 14
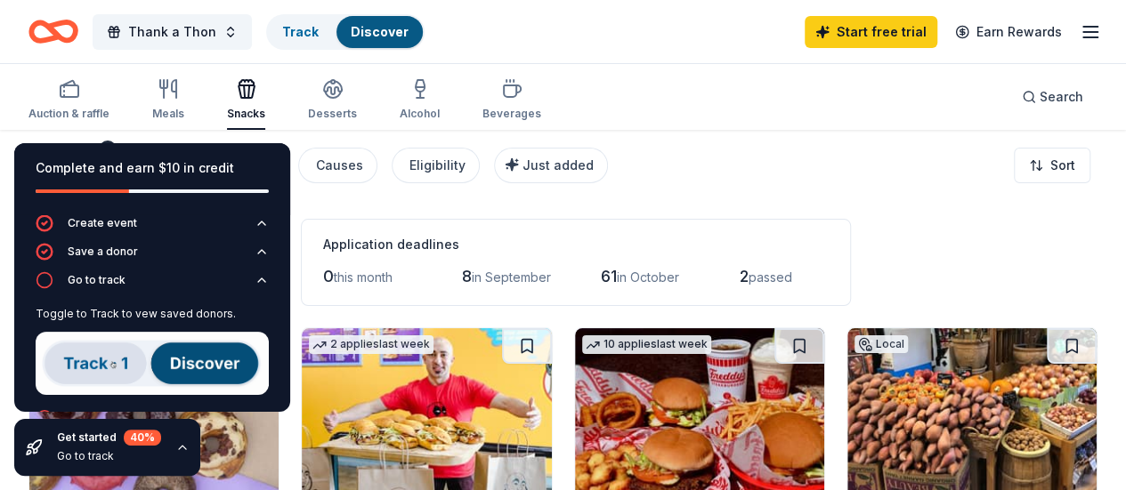
click at [109, 361] on img at bounding box center [152, 363] width 233 height 63
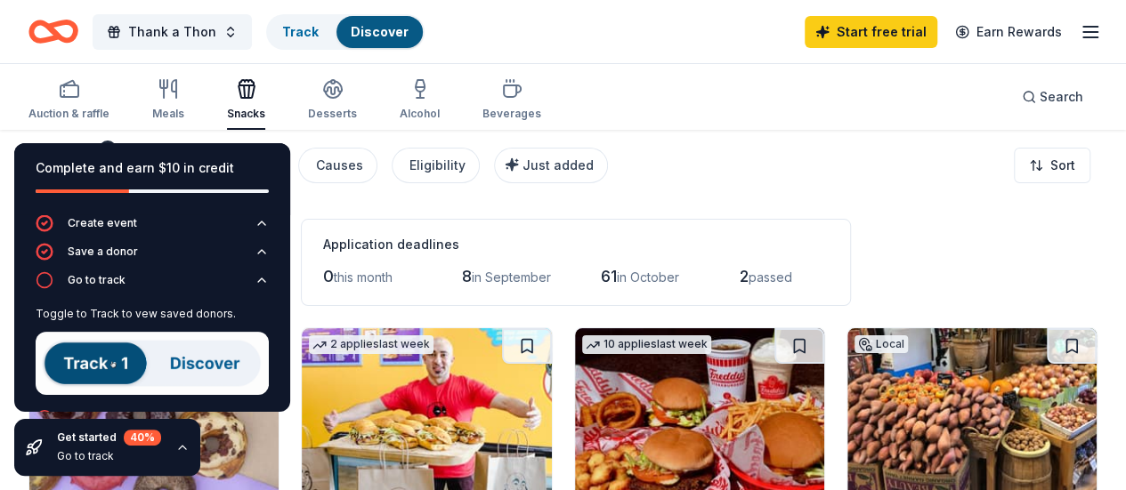
click at [95, 369] on img at bounding box center [152, 363] width 233 height 63
click at [139, 441] on div "40 %" at bounding box center [142, 438] width 37 height 16
click at [158, 373] on img at bounding box center [152, 363] width 233 height 63
click at [176, 355] on img at bounding box center [152, 363] width 233 height 63
click at [759, 125] on div "Auction & raffle Meals Snacks Desserts Alcohol Beverages Search" at bounding box center [562, 97] width 1069 height 66
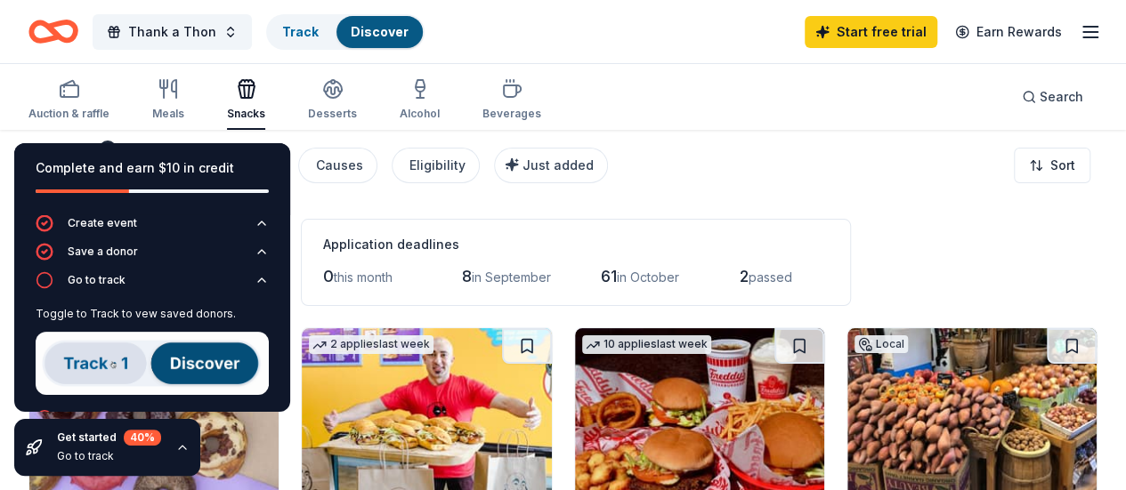
click at [89, 372] on img at bounding box center [152, 363] width 233 height 63
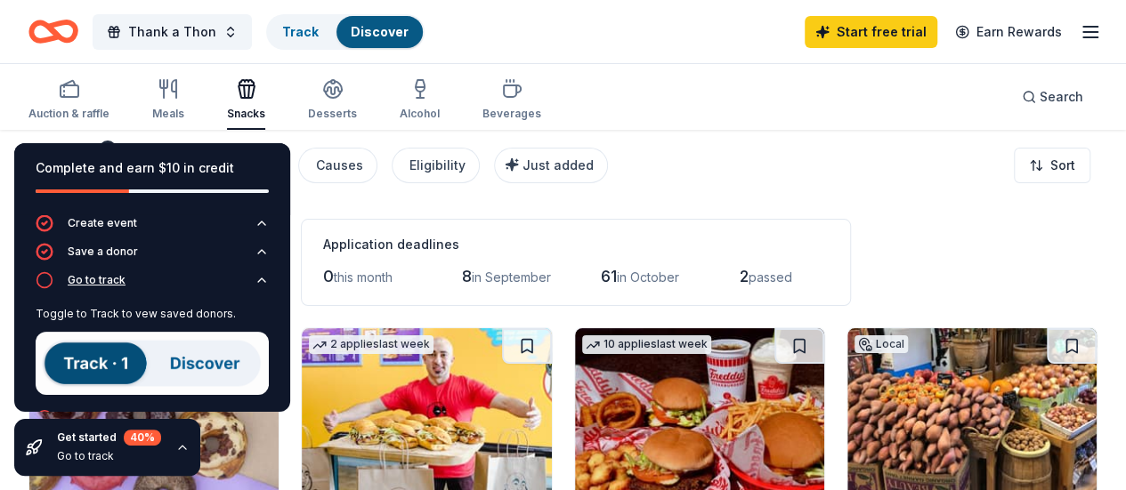
click at [61, 275] on div "Go to track" at bounding box center [81, 280] width 90 height 18
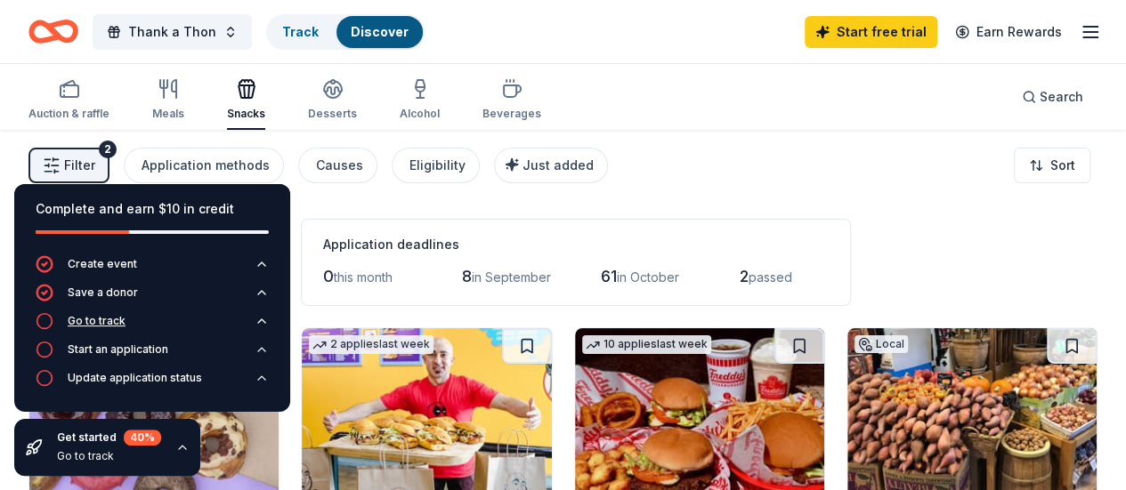
click at [92, 318] on div "Go to track" at bounding box center [97, 321] width 58 height 14
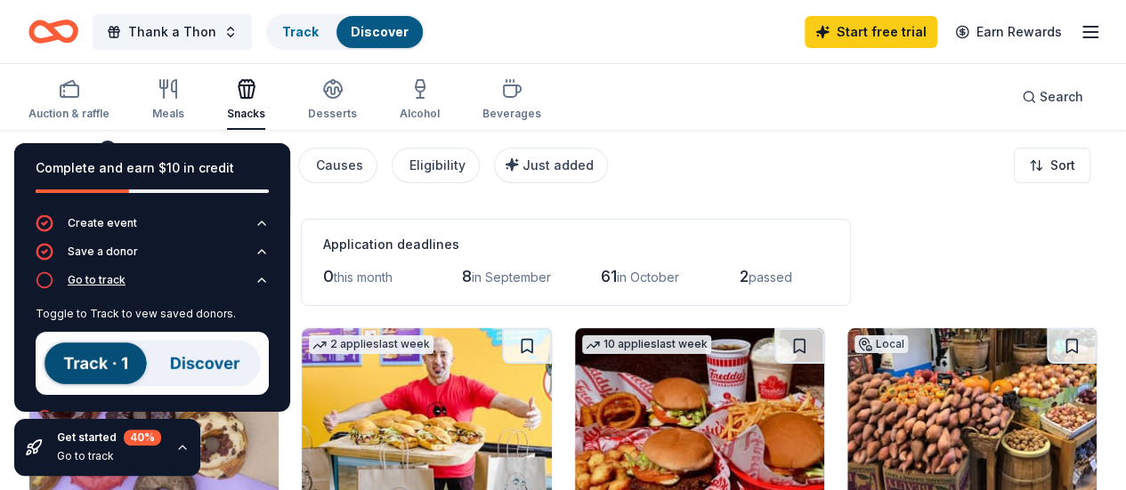
click at [254, 282] on icon "button" at bounding box center [261, 280] width 14 height 14
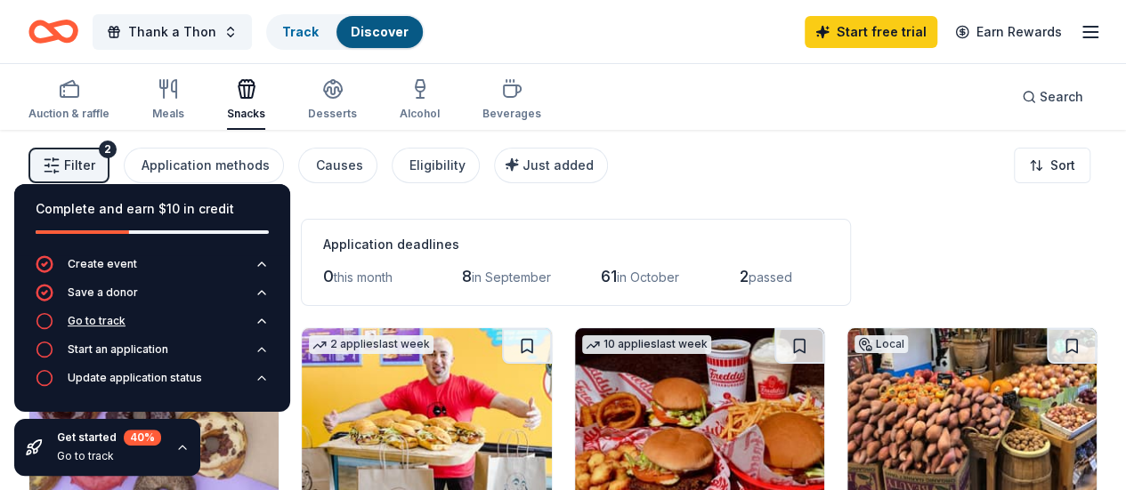
click at [101, 319] on div "Go to track" at bounding box center [97, 321] width 58 height 14
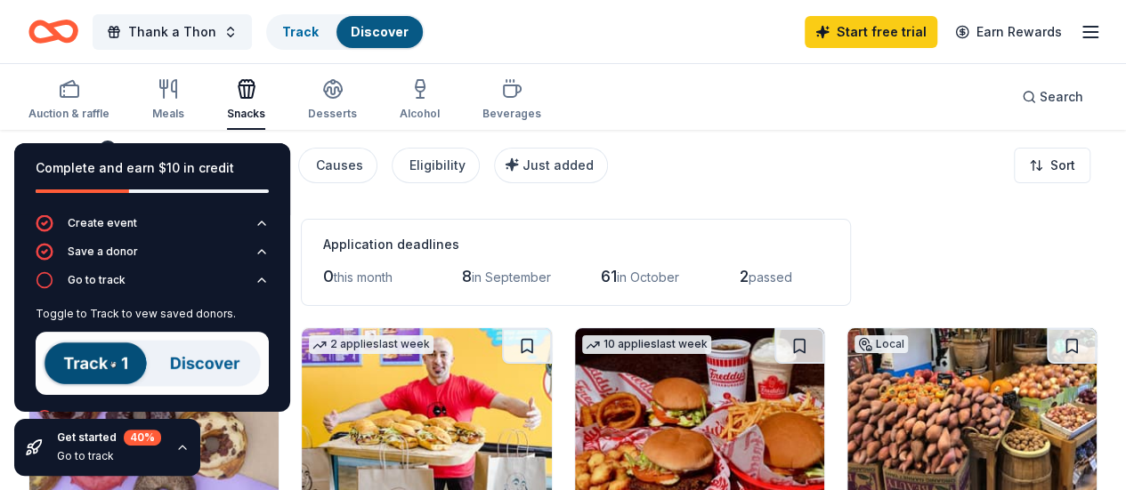
click at [112, 359] on img at bounding box center [152, 363] width 233 height 63
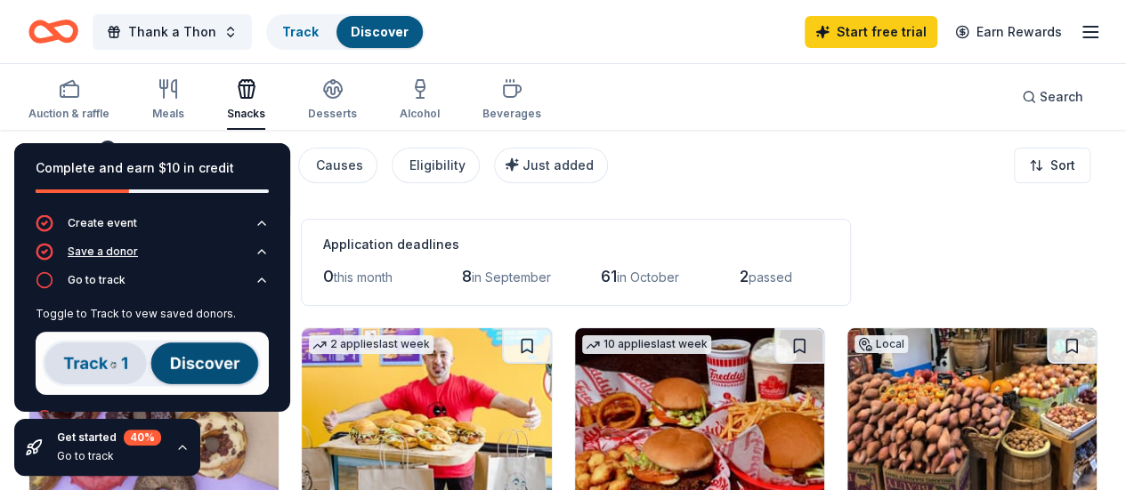
scroll to position [65, 0]
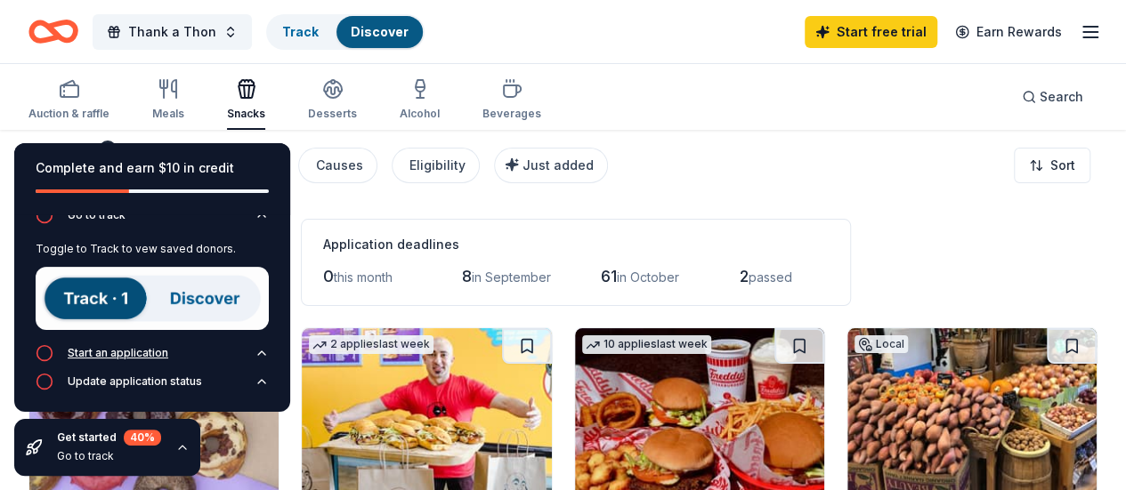
click at [109, 351] on div "Start an application" at bounding box center [118, 353] width 101 height 14
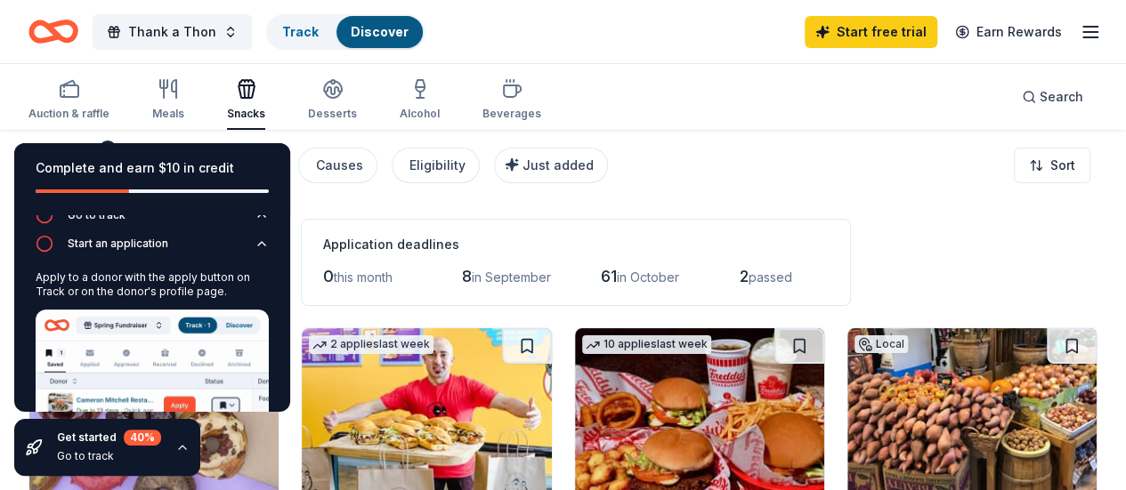
click at [747, 189] on div "Filter 2 Application methods Causes Eligibility Just added Sort" at bounding box center [563, 165] width 1126 height 71
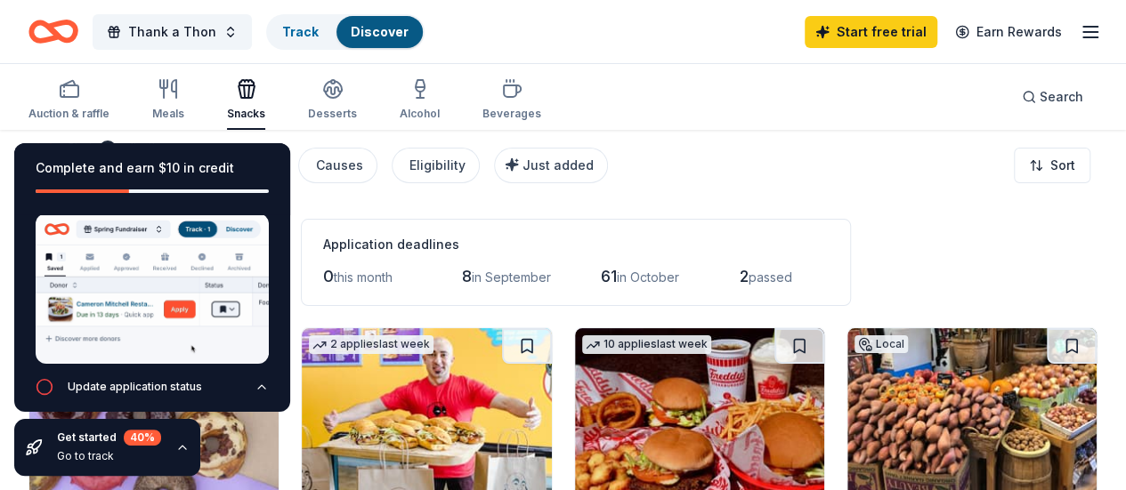
click at [185, 446] on icon "button" at bounding box center [182, 447] width 14 height 14
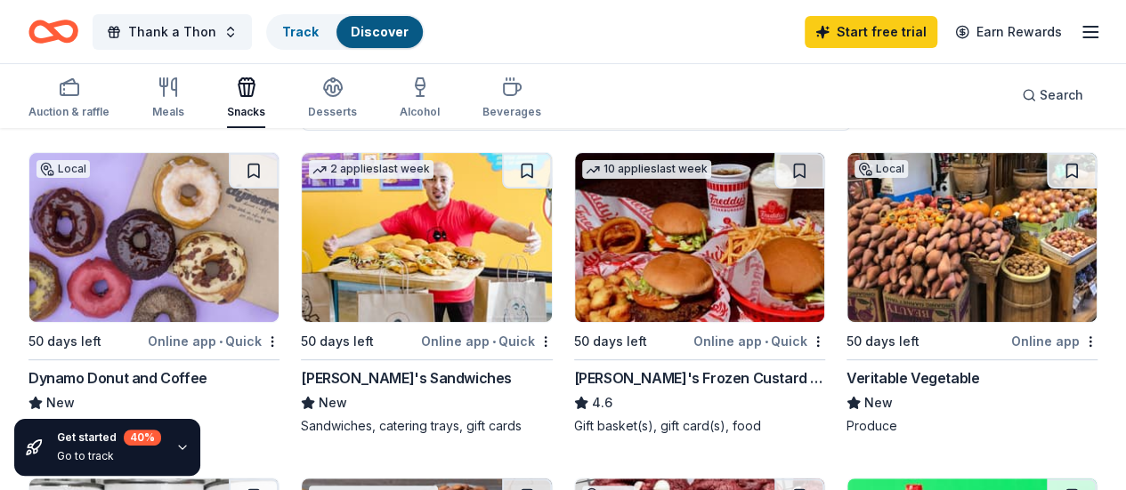
scroll to position [178, 0]
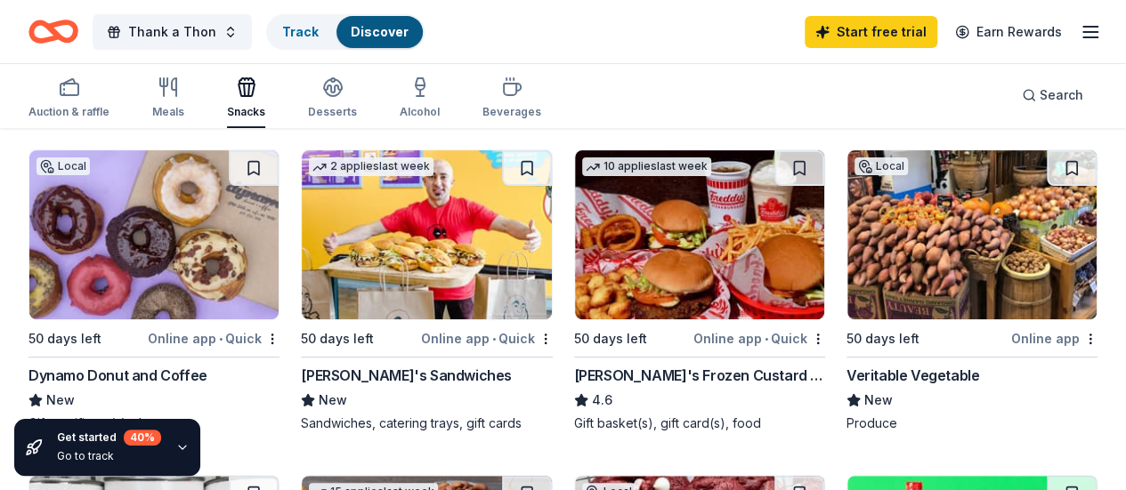
click at [143, 376] on div "Dynamo Donut and Coffee" at bounding box center [117, 375] width 179 height 21
click at [125, 449] on div "Go to track" at bounding box center [109, 456] width 104 height 14
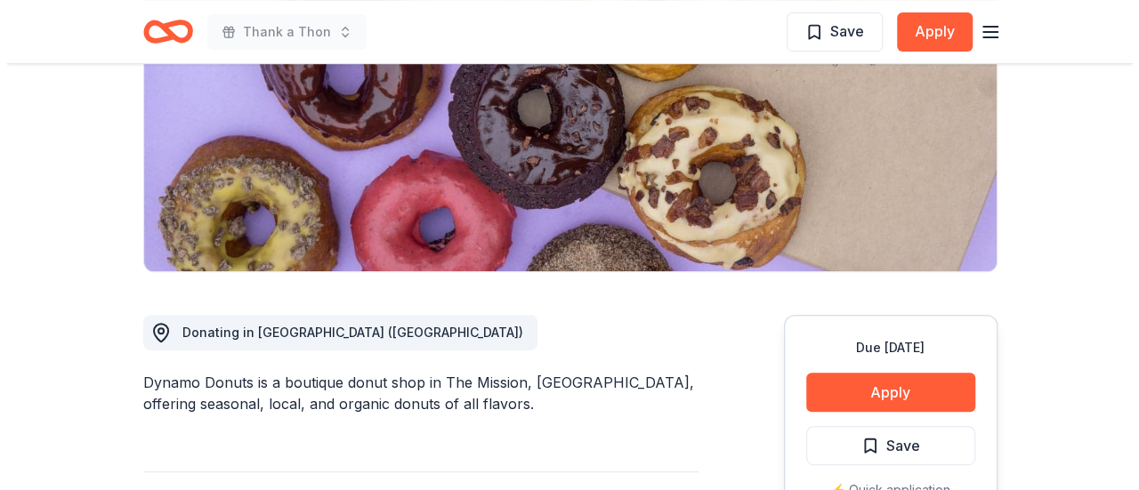
scroll to position [445, 0]
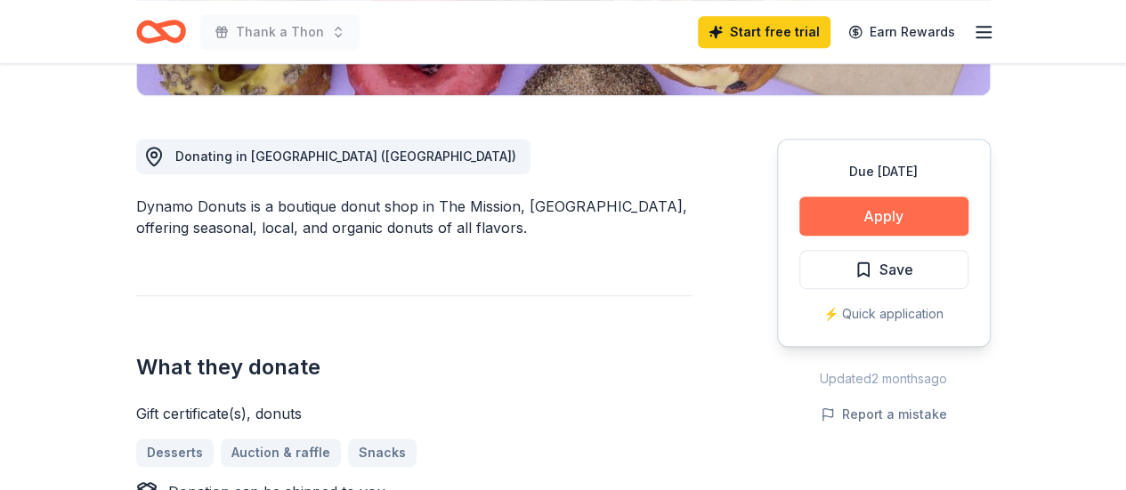
click at [902, 215] on button "Apply" at bounding box center [883, 216] width 169 height 39
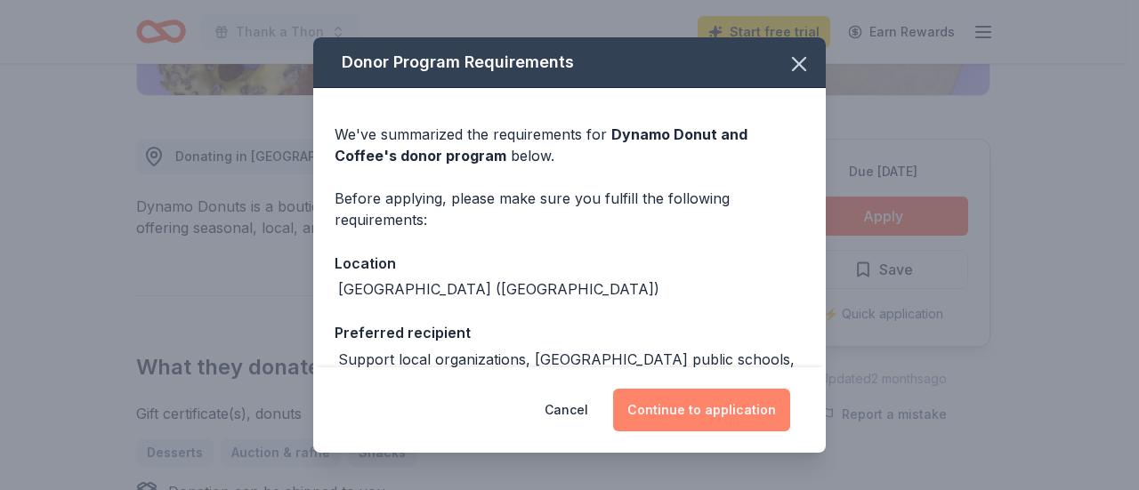
click at [684, 414] on button "Continue to application" at bounding box center [701, 410] width 177 height 43
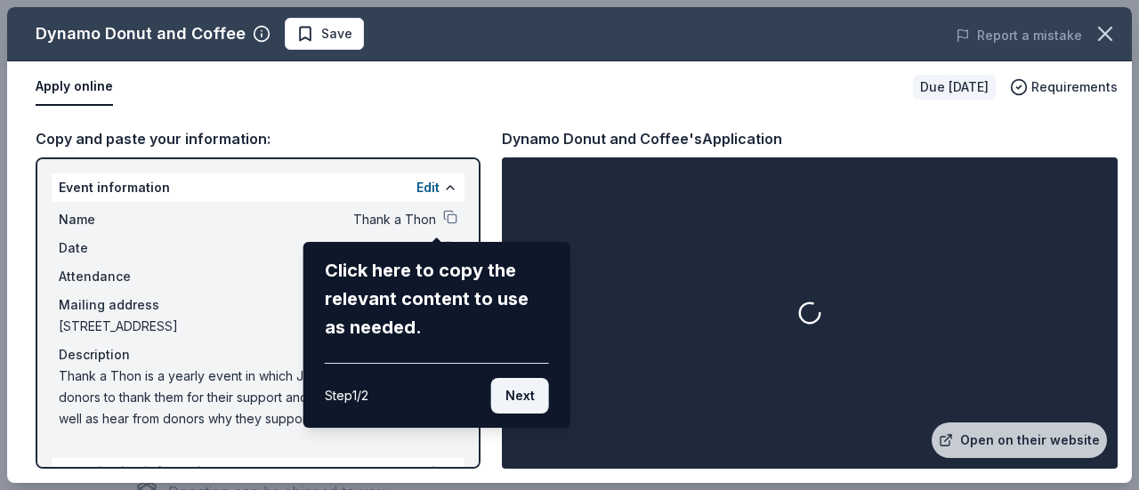
click at [529, 391] on button "Next" at bounding box center [520, 396] width 58 height 36
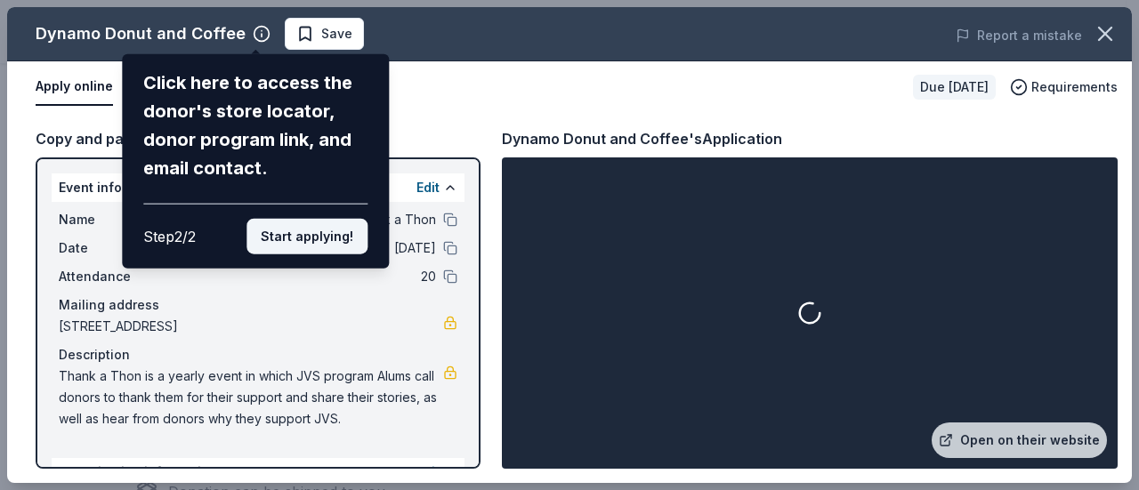
click at [319, 226] on button "Start applying!" at bounding box center [306, 237] width 121 height 36
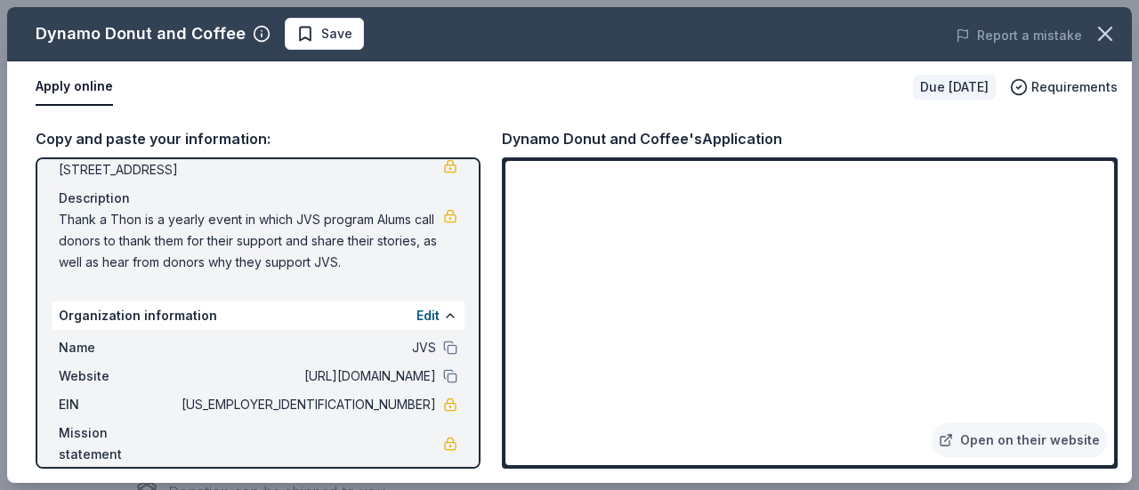
scroll to position [176, 0]
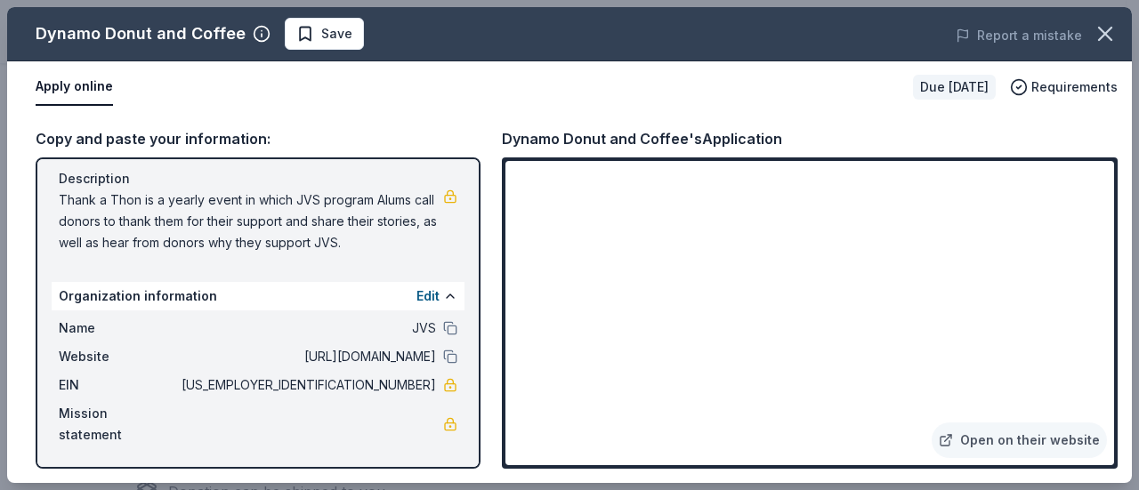
click at [79, 85] on button "Apply online" at bounding box center [74, 87] width 77 height 37
click at [1034, 440] on link "Open on their website" at bounding box center [1019, 441] width 175 height 36
click at [375, 297] on div "Organization information Edit" at bounding box center [258, 296] width 413 height 28
drag, startPoint x: 425, startPoint y: 246, endPoint x: 151, endPoint y: 208, distance: 276.7
click at [151, 208] on span "Thank a Thon is a yearly event in which JVS program Alums call donors to thank …" at bounding box center [251, 222] width 384 height 64
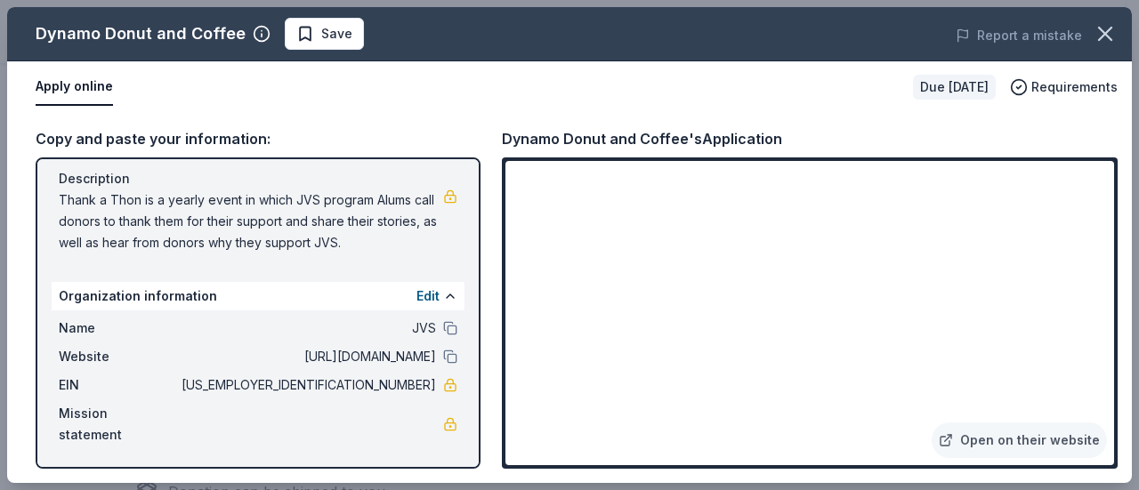
drag, startPoint x: 53, startPoint y: 196, endPoint x: 330, endPoint y: 266, distance: 285.5
click at [319, 266] on div "Event information Edit Name Thank a Thon Date 11/06/25 Attendance 20 Mailing ad…" at bounding box center [258, 312] width 445 height 311
click at [303, 33] on span "Save" at bounding box center [324, 33] width 56 height 21
click at [1105, 36] on icon "button" at bounding box center [1105, 33] width 25 height 25
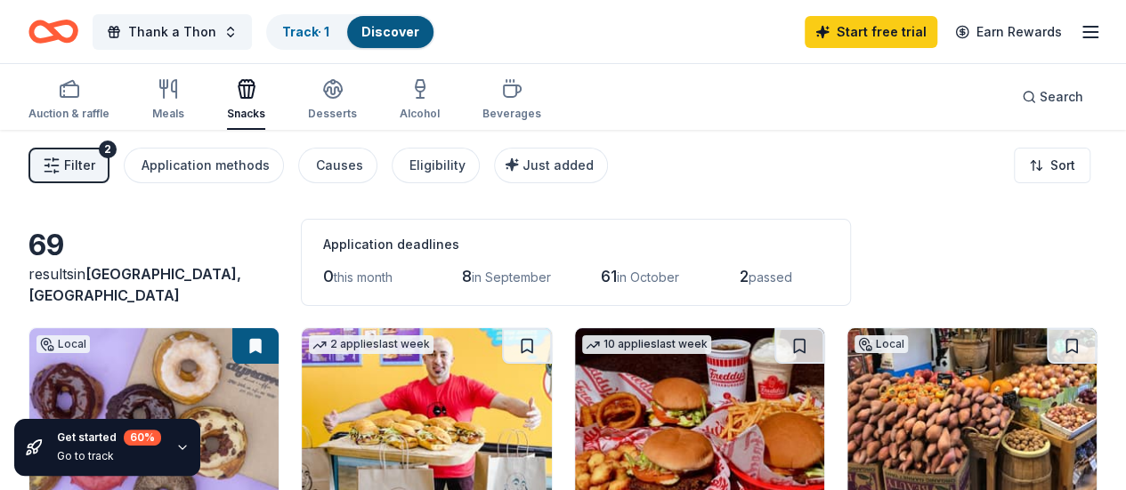
click at [182, 451] on icon "button" at bounding box center [182, 447] width 14 height 14
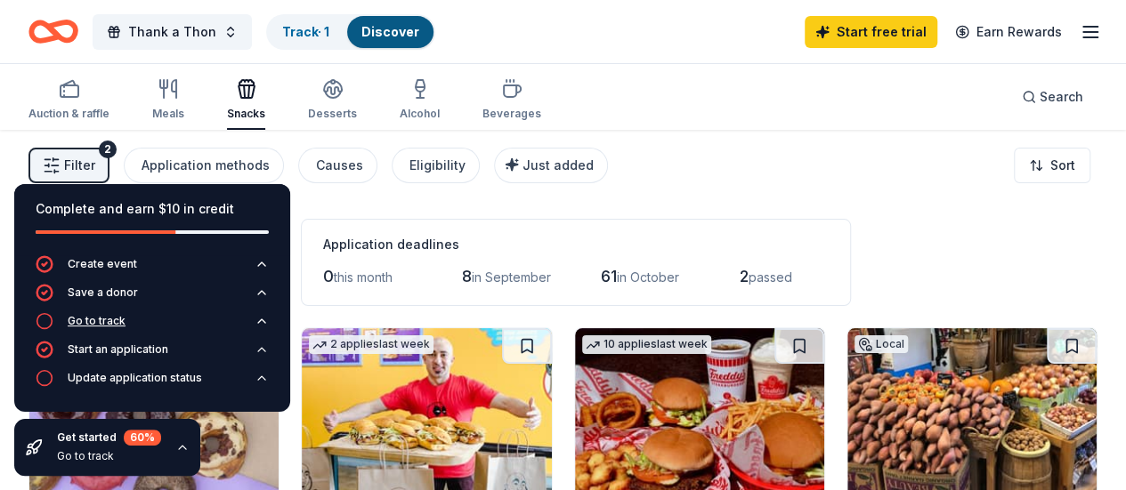
click at [110, 324] on div "Go to track" at bounding box center [97, 321] width 58 height 14
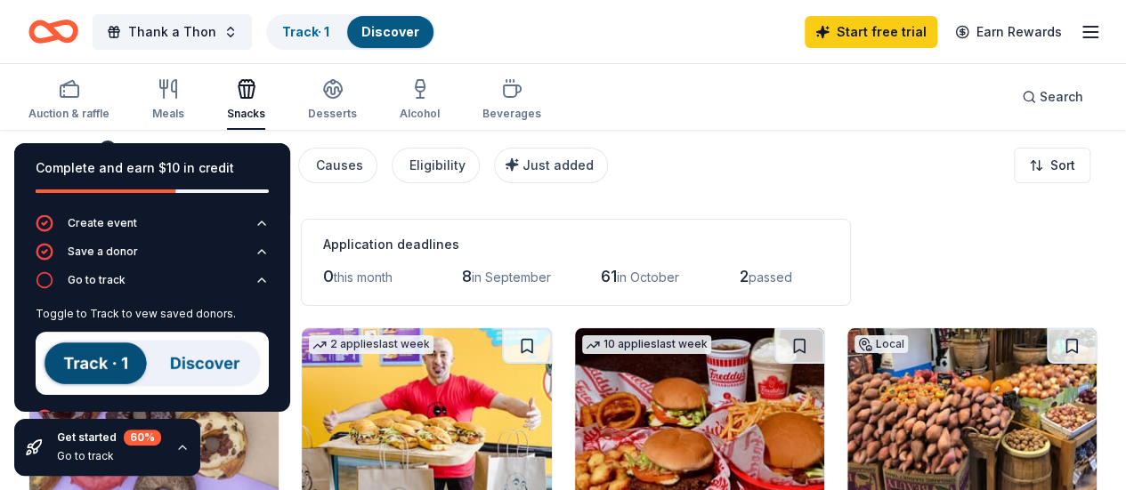
click at [86, 369] on img at bounding box center [152, 363] width 233 height 63
click at [701, 121] on div "Auction & raffle Meals Snacks Desserts Alcohol Beverages Search" at bounding box center [562, 97] width 1069 height 66
click at [309, 38] on link "Track · 1" at bounding box center [305, 31] width 47 height 15
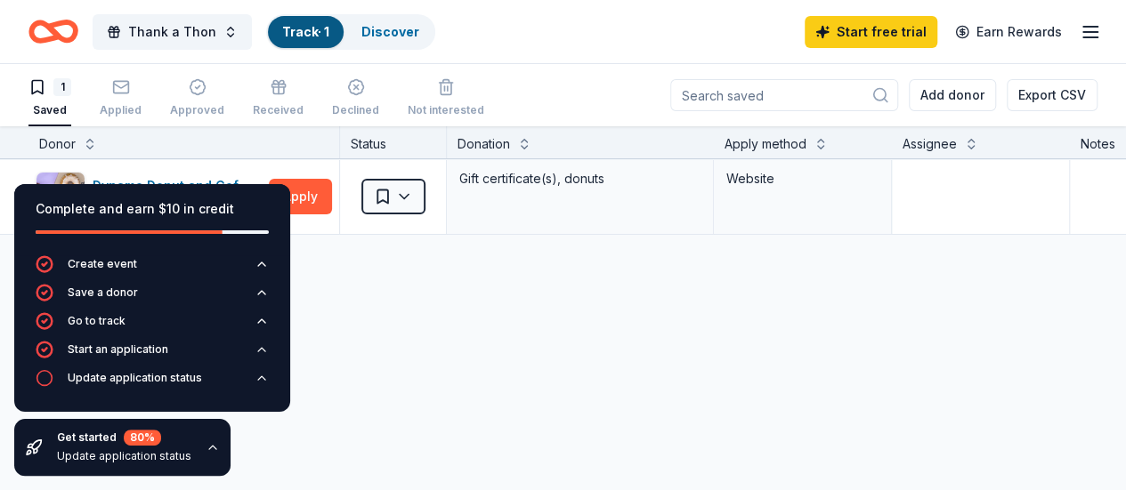
click at [523, 29] on div "Thank a Thon Track · 1 Discover Start free trial Earn Rewards" at bounding box center [562, 32] width 1069 height 42
click at [206, 449] on icon "button" at bounding box center [213, 447] width 14 height 14
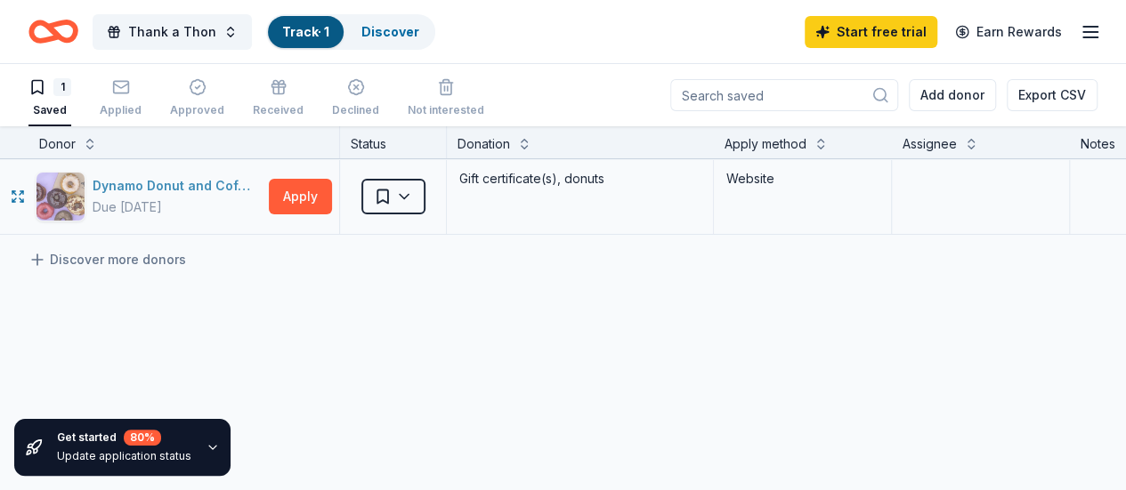
click at [189, 189] on div "Dynamo Donut and Coffee" at bounding box center [177, 185] width 169 height 21
click at [319, 197] on button "Apply" at bounding box center [300, 197] width 63 height 36
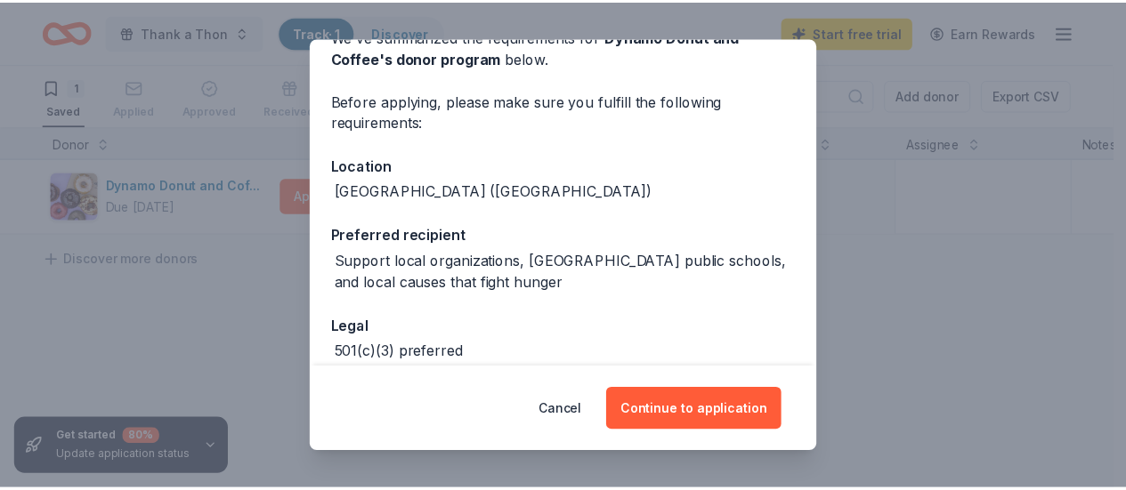
scroll to position [187, 0]
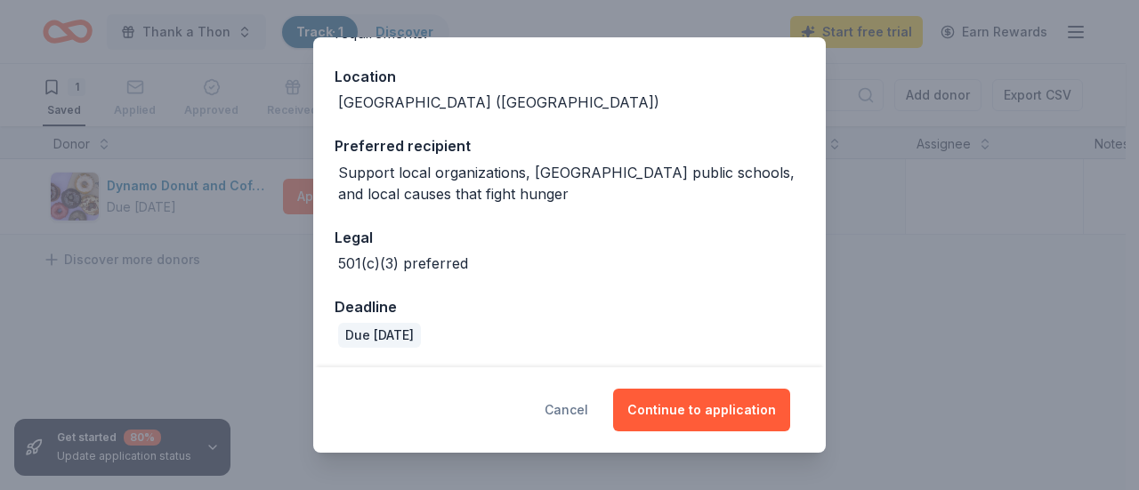
click at [578, 411] on button "Cancel" at bounding box center [567, 410] width 44 height 43
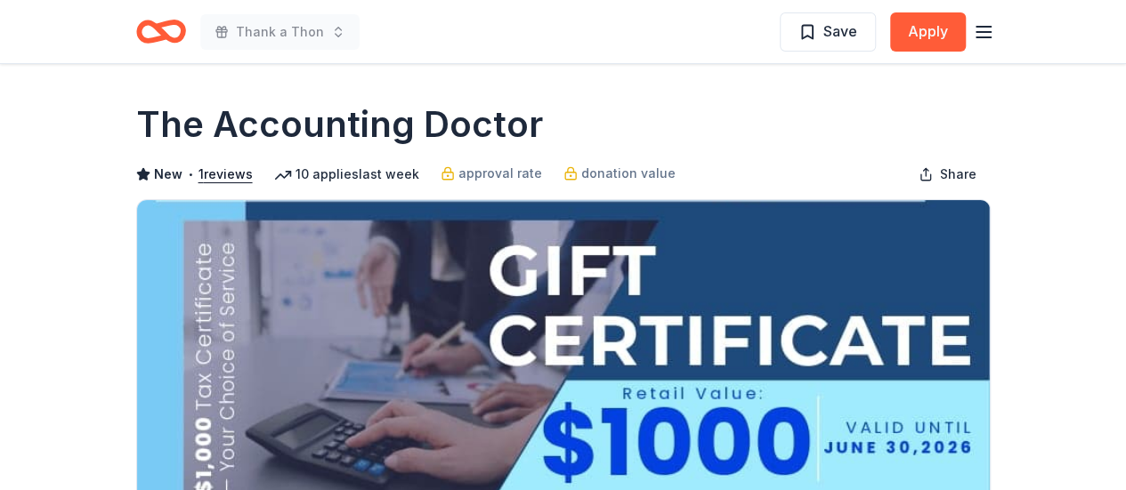
click at [157, 31] on icon "Home" at bounding box center [169, 31] width 28 height 18
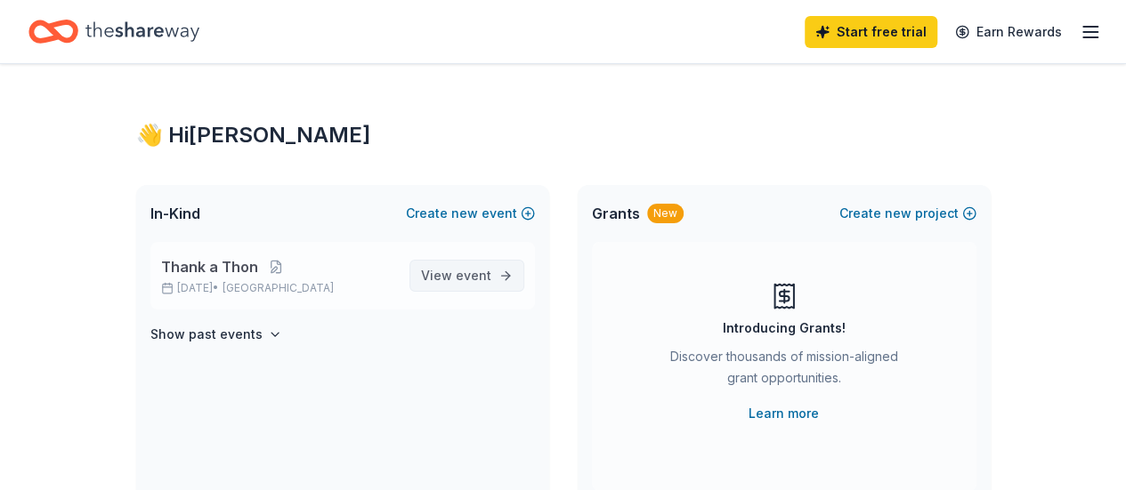
click at [479, 270] on span "event" at bounding box center [474, 275] width 36 height 15
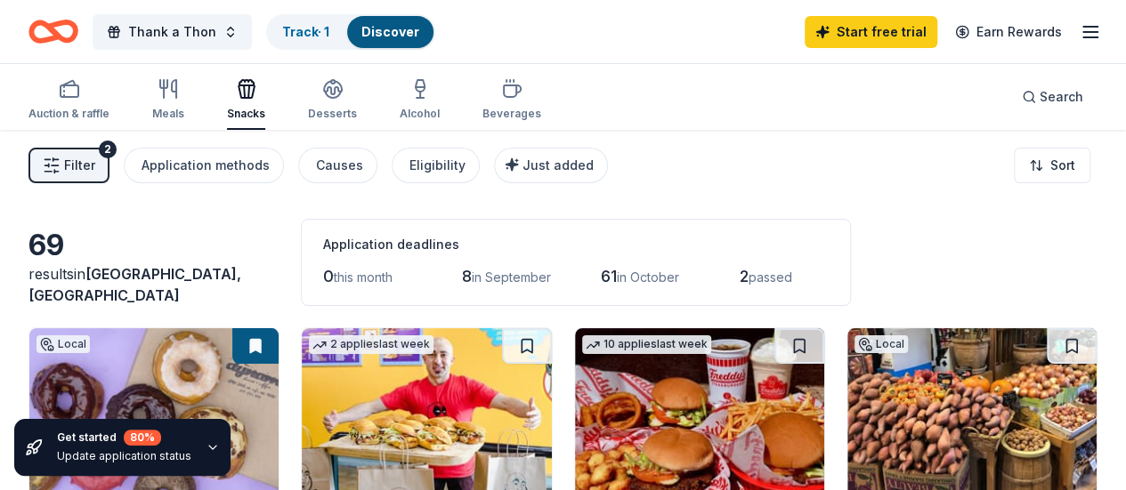
click at [206, 450] on icon "button" at bounding box center [213, 447] width 14 height 14
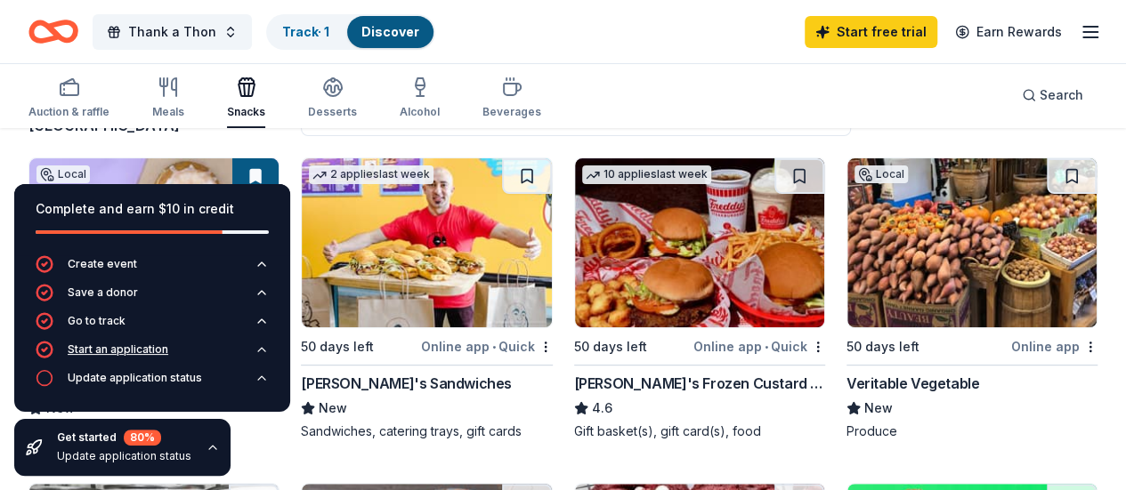
scroll to position [178, 0]
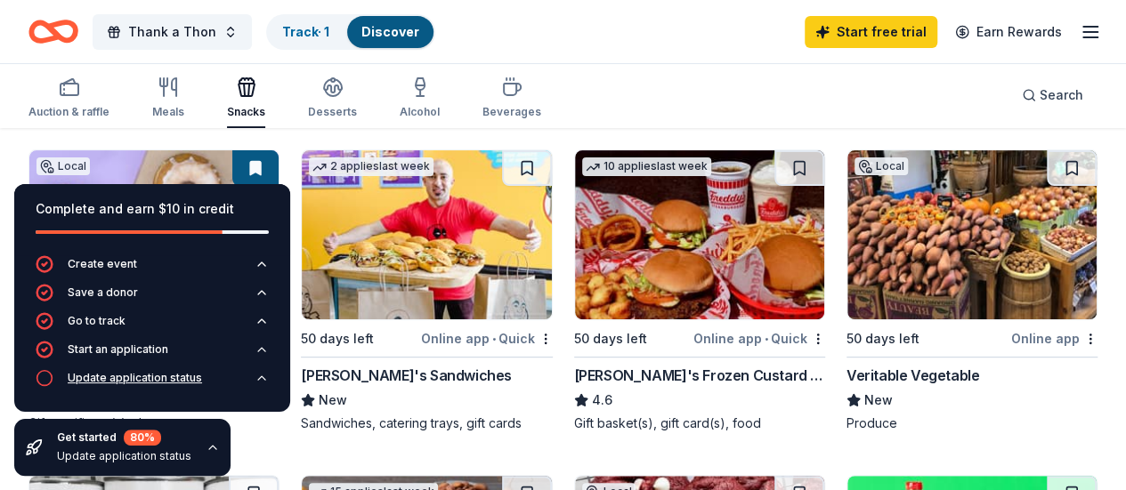
click at [147, 383] on div "Update application status" at bounding box center [135, 378] width 134 height 14
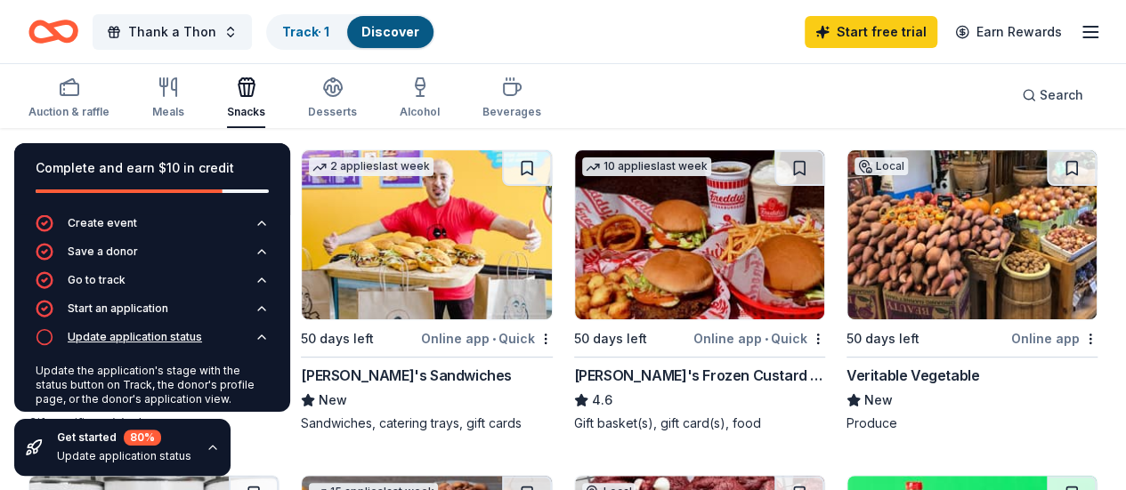
click at [126, 339] on div "Update application status" at bounding box center [135, 337] width 134 height 14
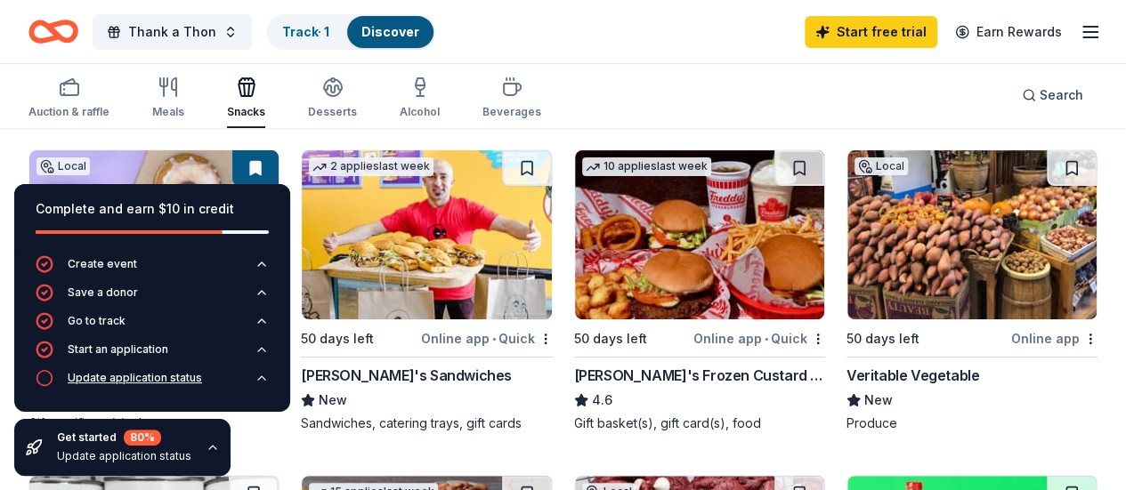
click at [144, 391] on button "Update application status" at bounding box center [152, 383] width 233 height 28
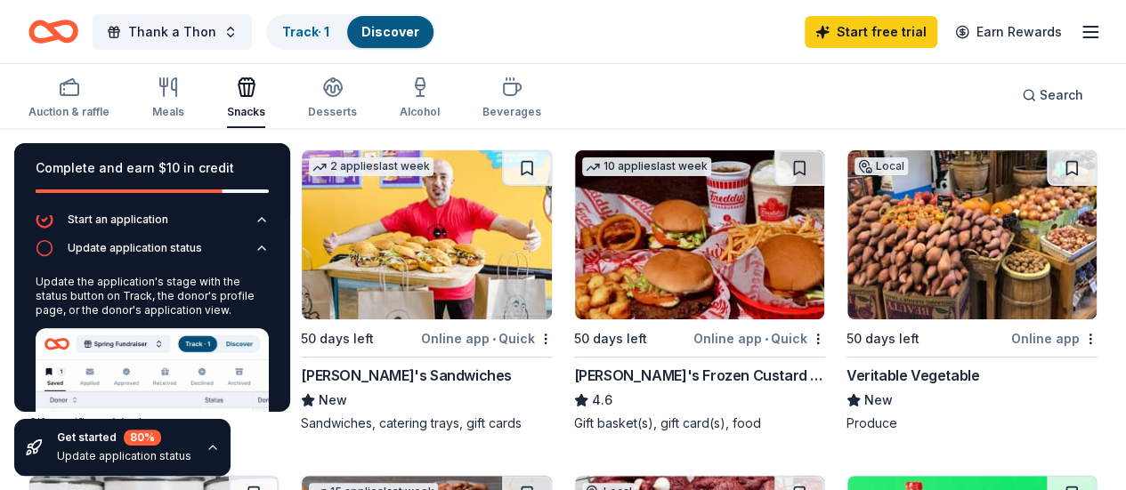
scroll to position [209, 0]
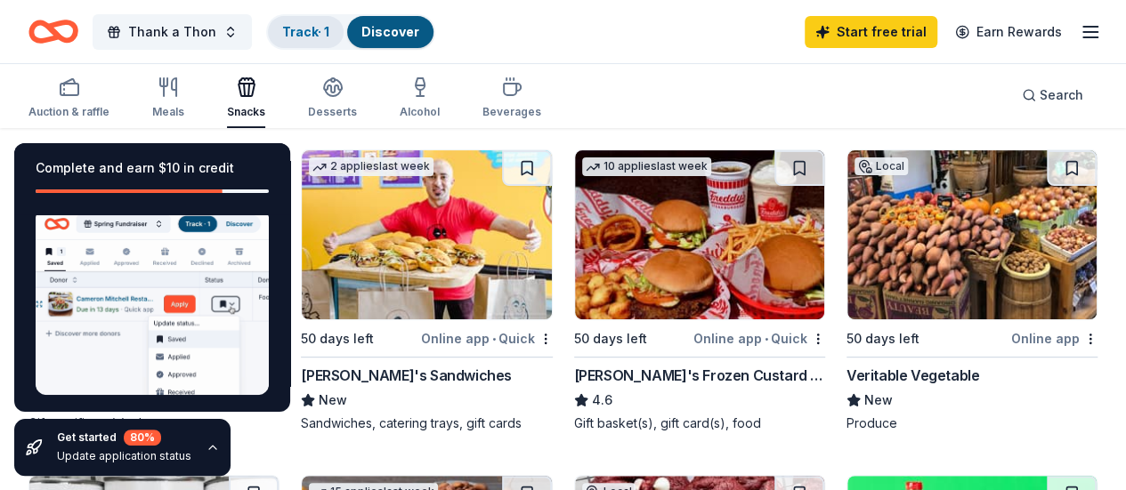
click at [311, 37] on link "Track · 1" at bounding box center [305, 31] width 47 height 15
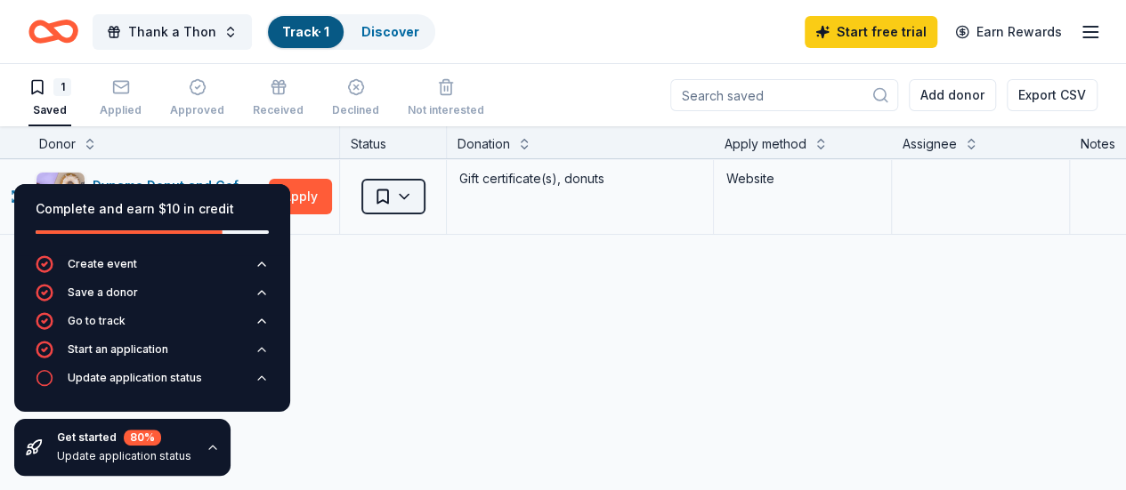
click at [426, 193] on html "10% Thank a Thon Track · 1 Discover Start free trial Earn Rewards 1 Saved Appli…" at bounding box center [563, 245] width 1126 height 490
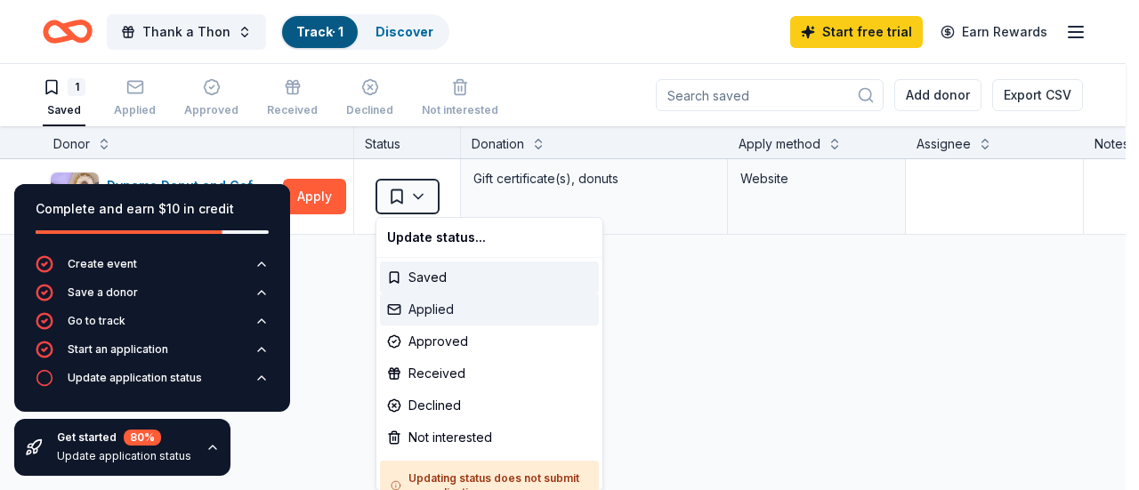
click at [435, 307] on div "Applied" at bounding box center [489, 310] width 219 height 32
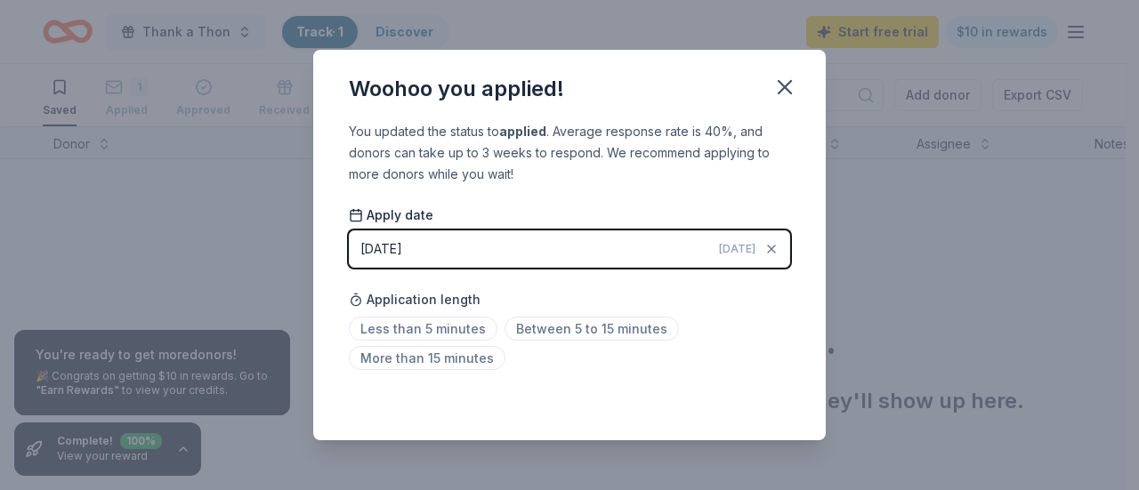
click at [680, 141] on div "You updated the status to applied . Average response rate is 40%, and donors ca…" at bounding box center [569, 153] width 441 height 64
click at [777, 87] on icon "button" at bounding box center [784, 87] width 25 height 25
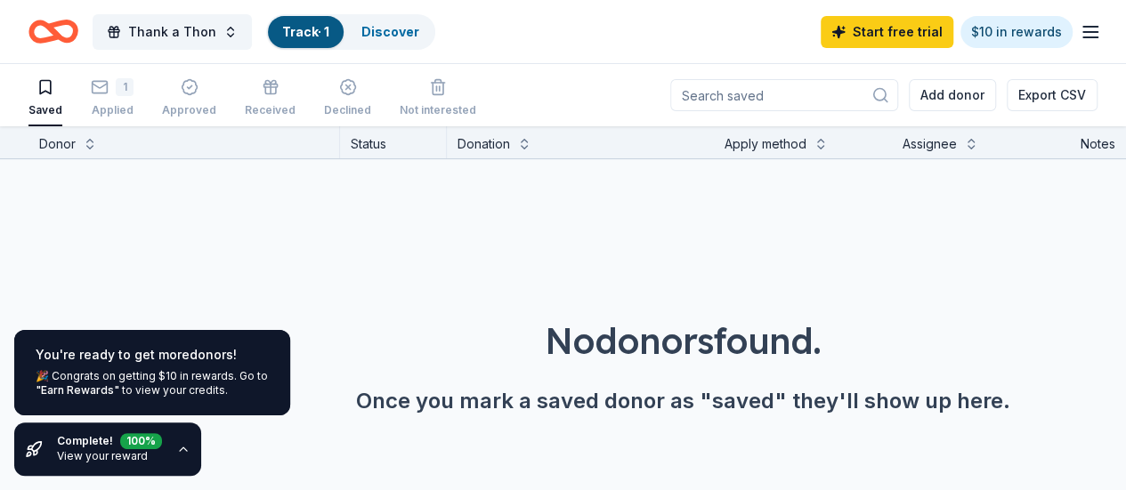
click at [176, 450] on icon "button" at bounding box center [183, 449] width 14 height 14
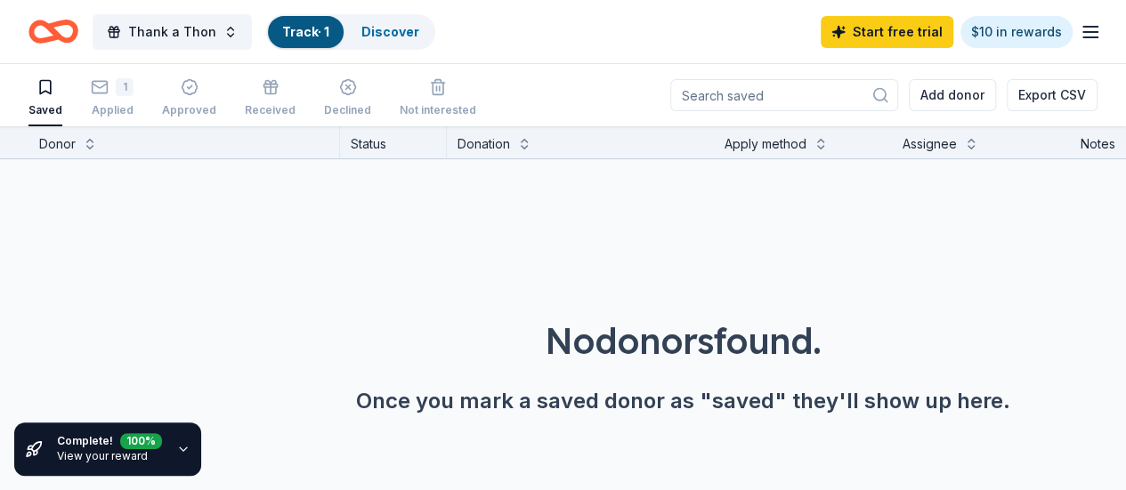
click at [70, 449] on link "View your reward" at bounding box center [102, 455] width 91 height 13
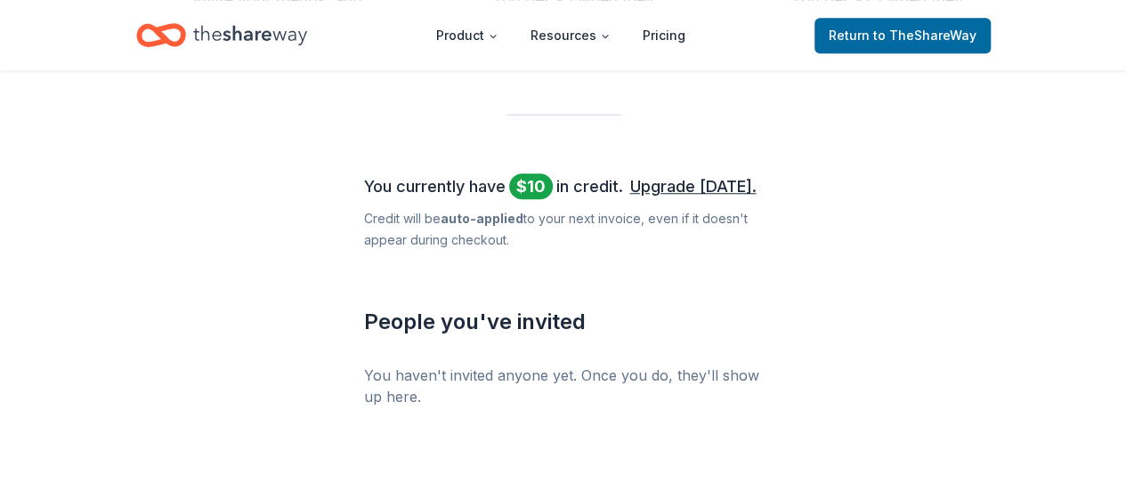
scroll to position [882, 0]
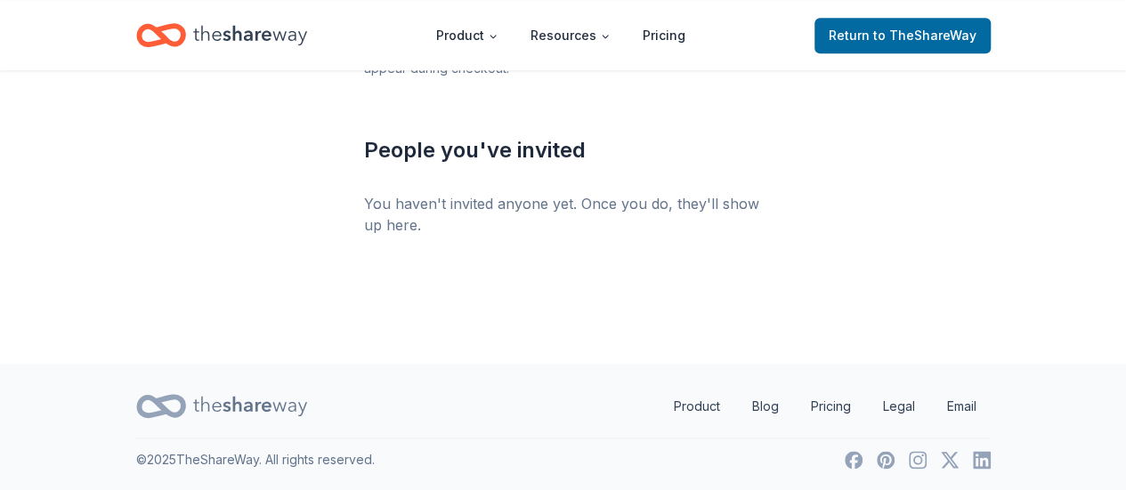
click at [162, 35] on icon "Home" at bounding box center [169, 35] width 28 height 18
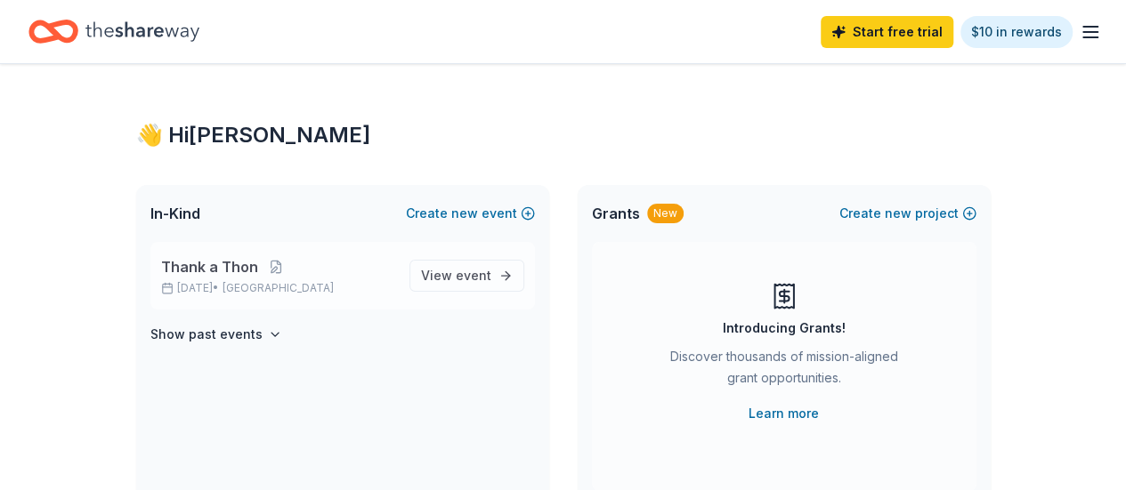
click at [336, 287] on p "Nov 06, 2025 • SF Bay Area" at bounding box center [278, 288] width 234 height 14
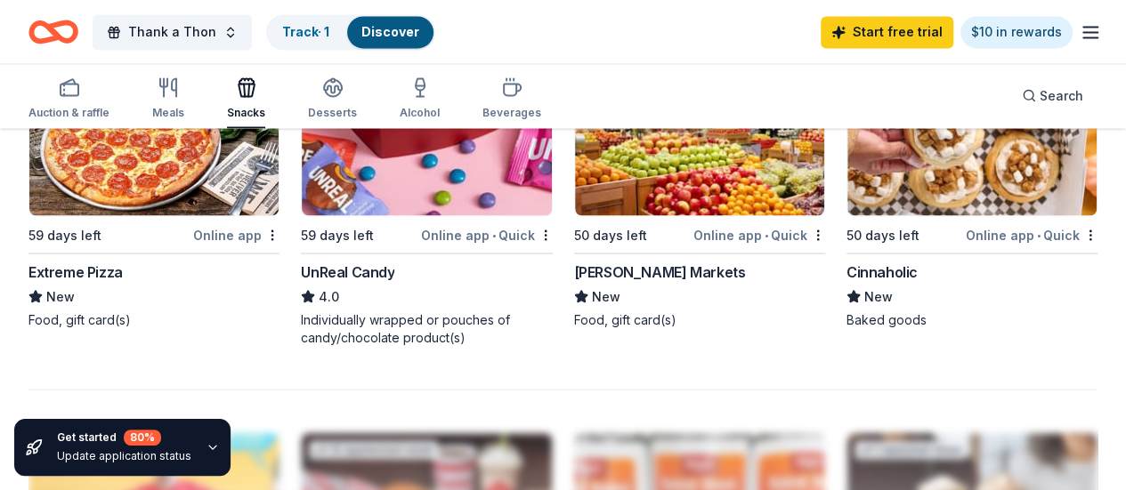
scroll to position [1691, 0]
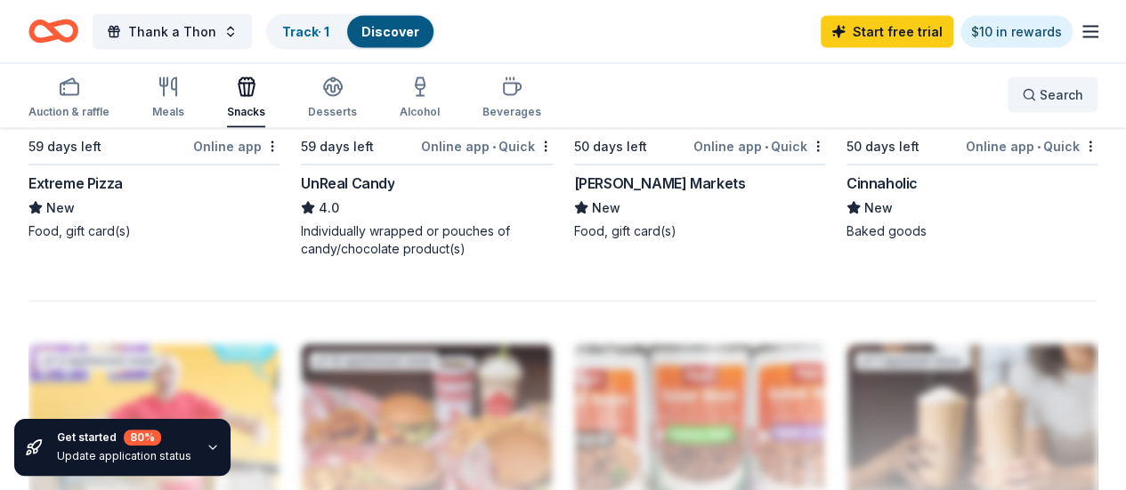
click at [1040, 106] on button "Search" at bounding box center [1052, 95] width 90 height 36
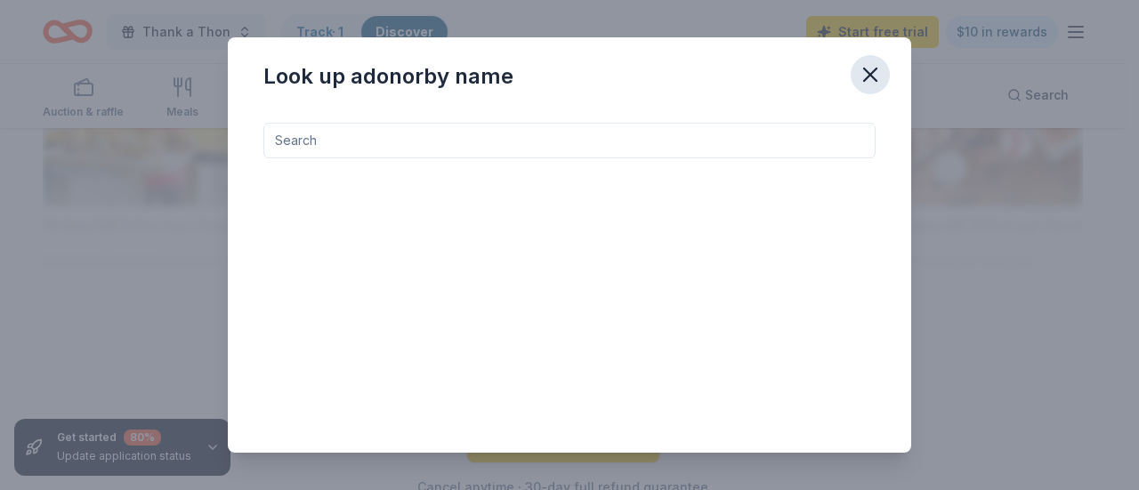
click at [879, 69] on icon "button" at bounding box center [870, 74] width 25 height 25
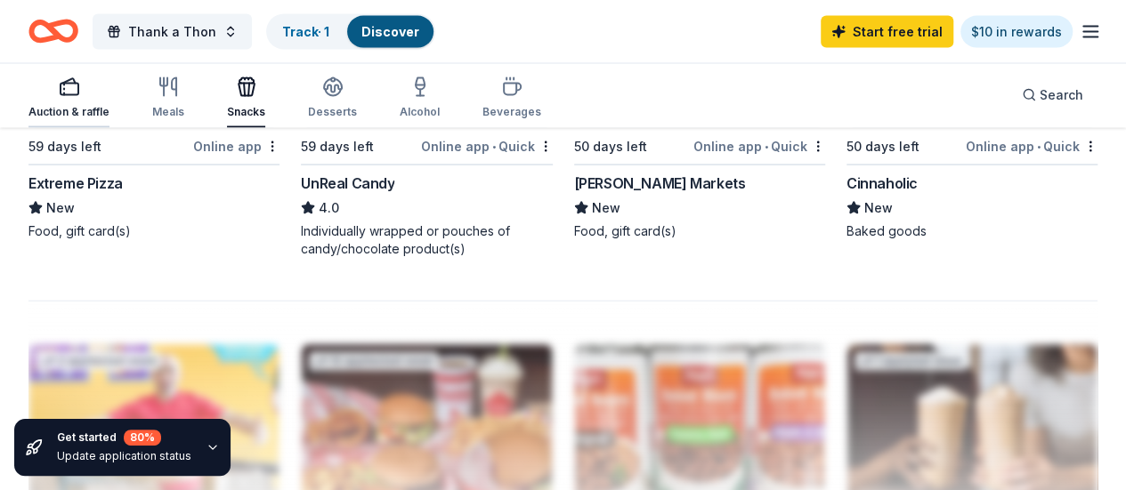
click at [72, 102] on div "Auction & raffle" at bounding box center [68, 98] width 81 height 43
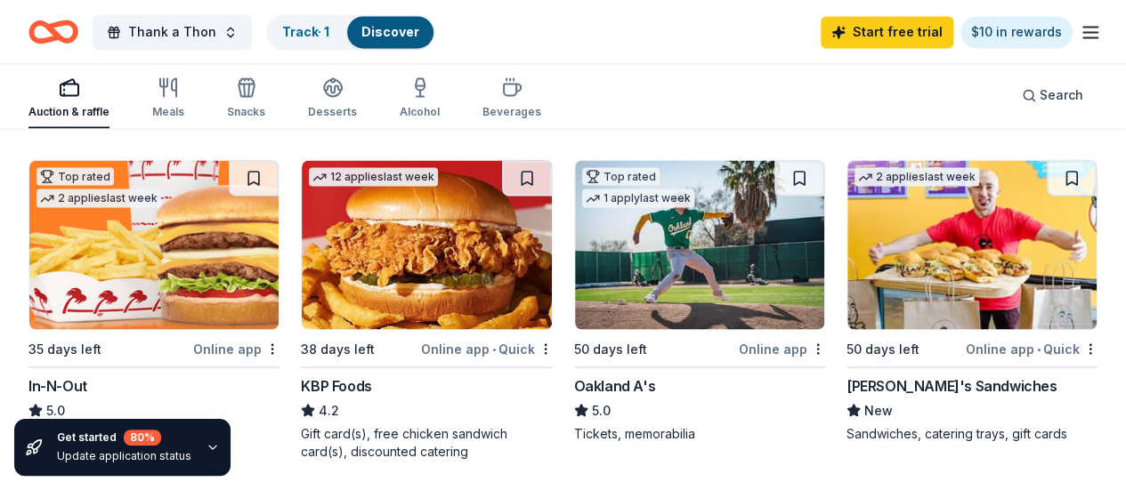
scroll to position [1602, 0]
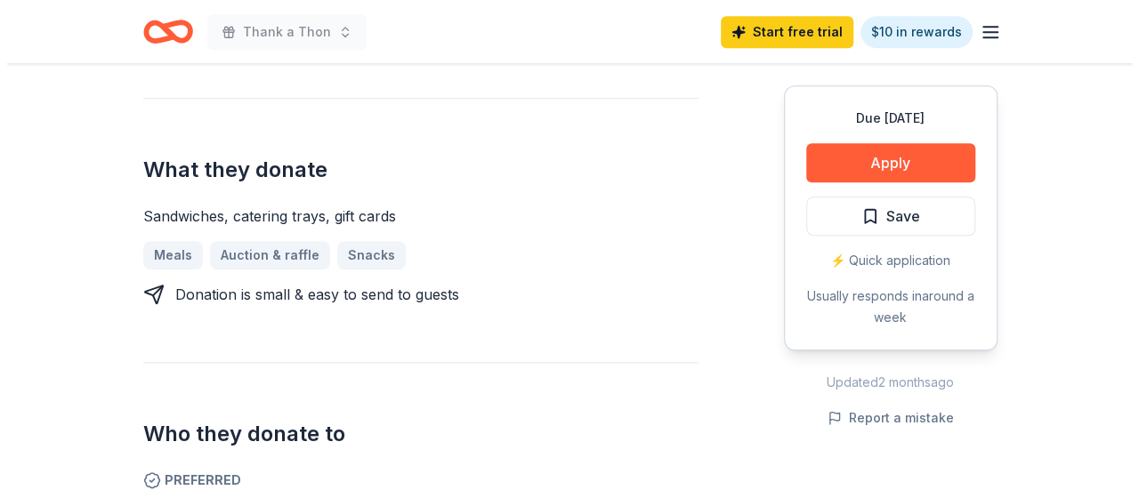
scroll to position [801, 0]
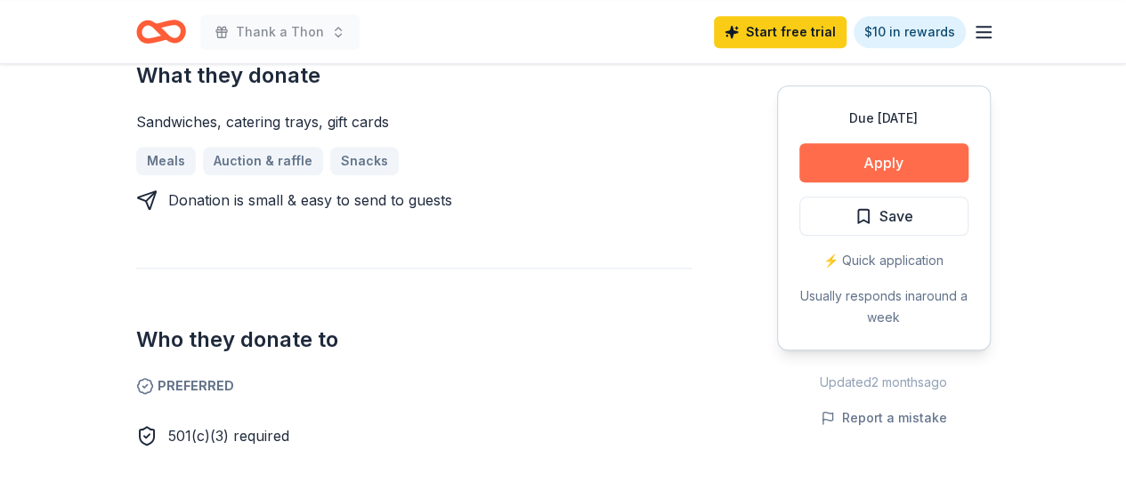
click at [879, 150] on button "Apply" at bounding box center [883, 162] width 169 height 39
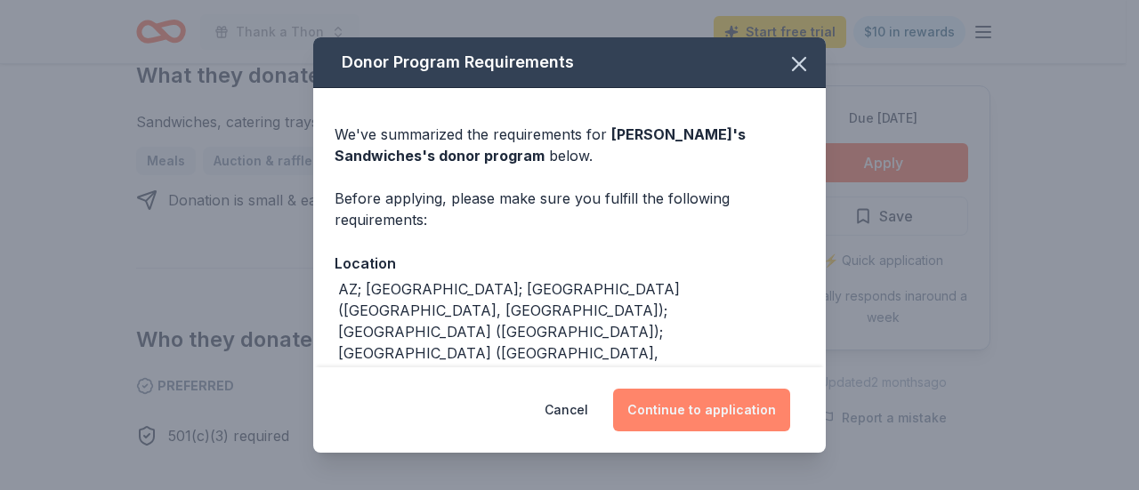
click at [723, 403] on button "Continue to application" at bounding box center [701, 410] width 177 height 43
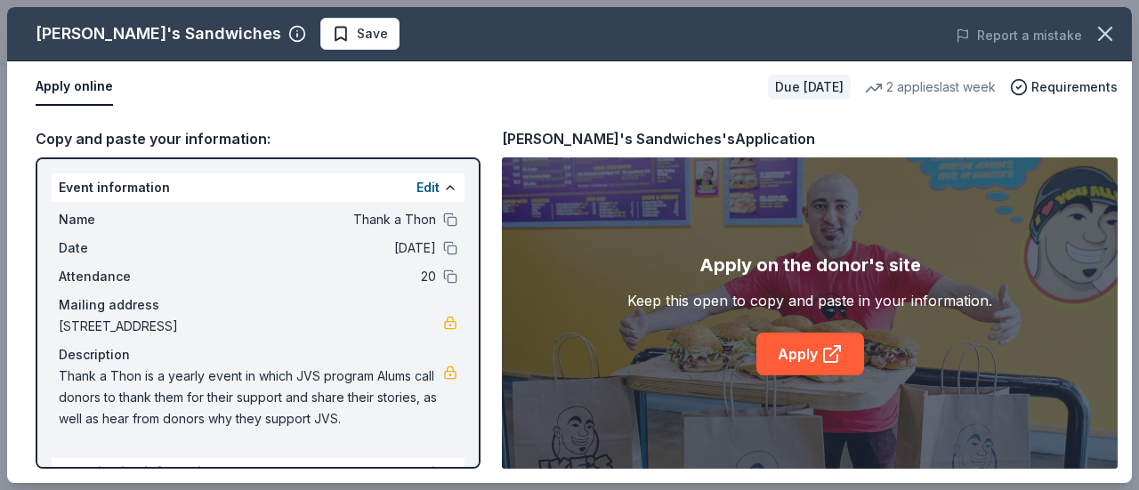
scroll to position [176, 0]
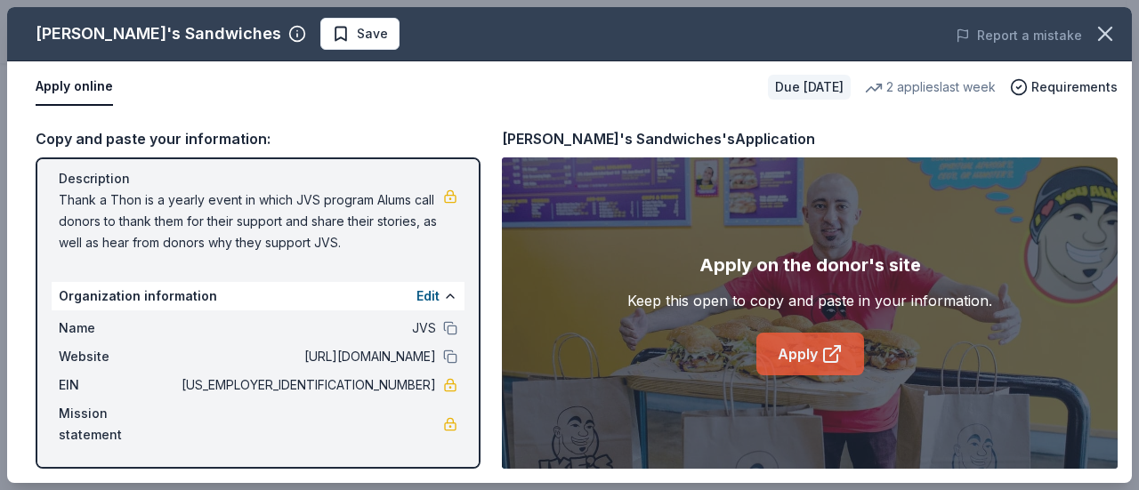
click at [806, 343] on link "Apply" at bounding box center [810, 354] width 108 height 43
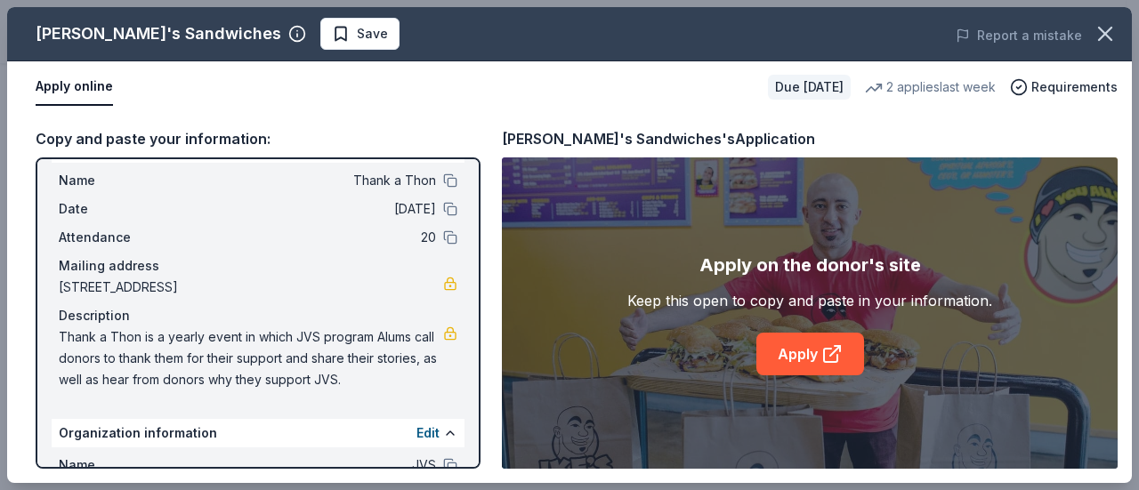
scroll to position [0, 0]
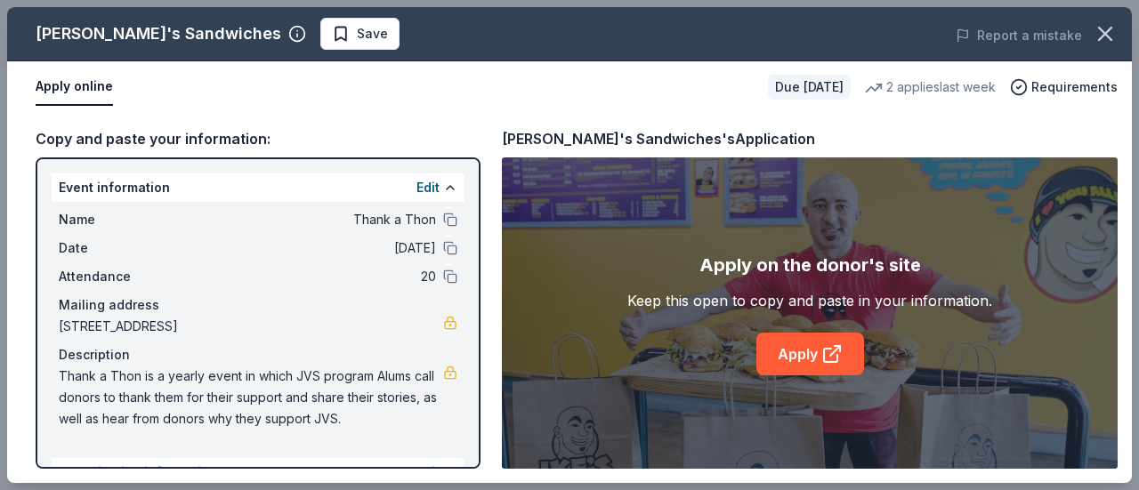
drag, startPoint x: 1037, startPoint y: 222, endPoint x: 998, endPoint y: 239, distance: 43.0
click at [1037, 222] on div "Apply on the donor's site Keep this open to copy and paste in your information.…" at bounding box center [810, 312] width 616 height 311
